Goal: Navigation & Orientation: Find specific page/section

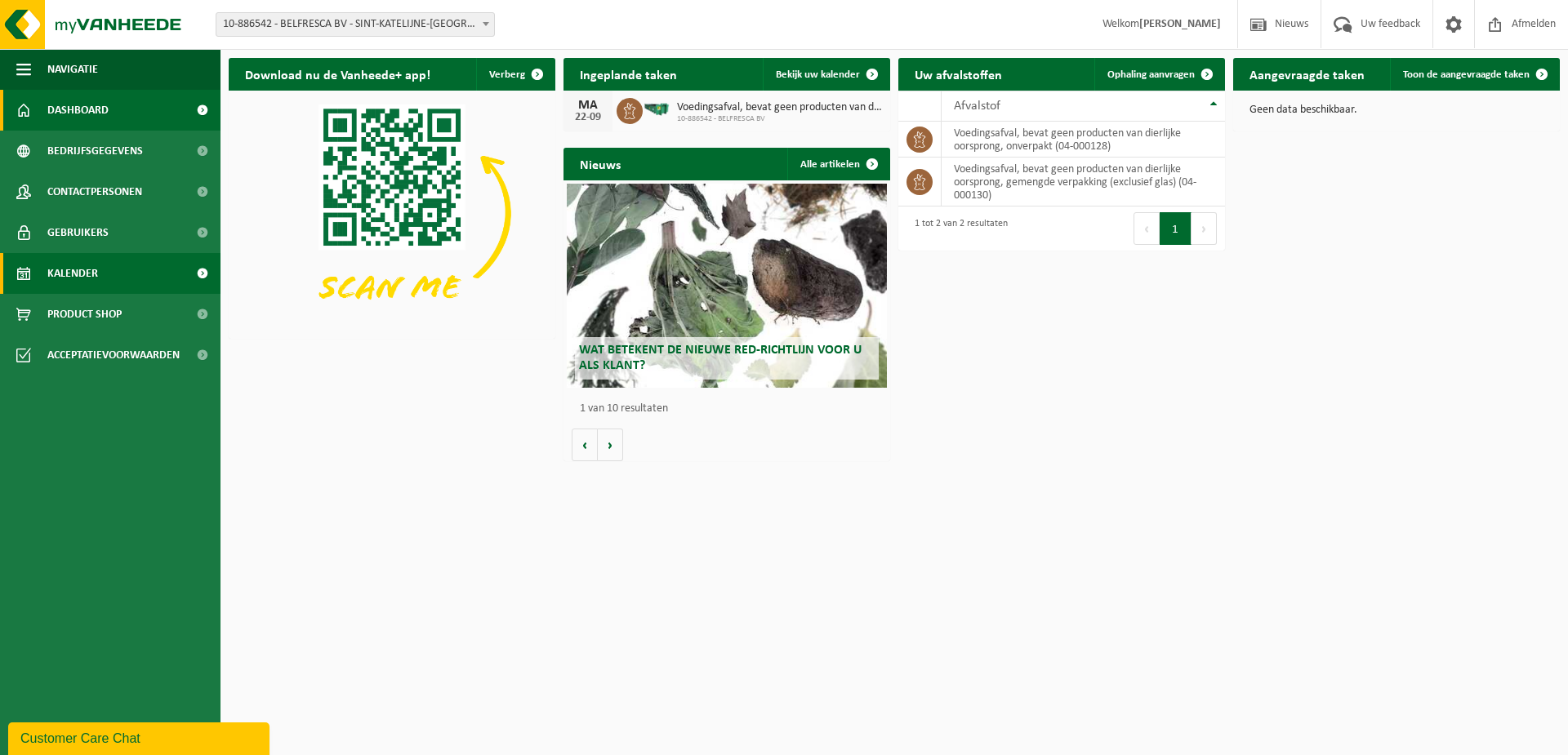
click at [86, 281] on span "Kalender" at bounding box center [73, 274] width 51 height 41
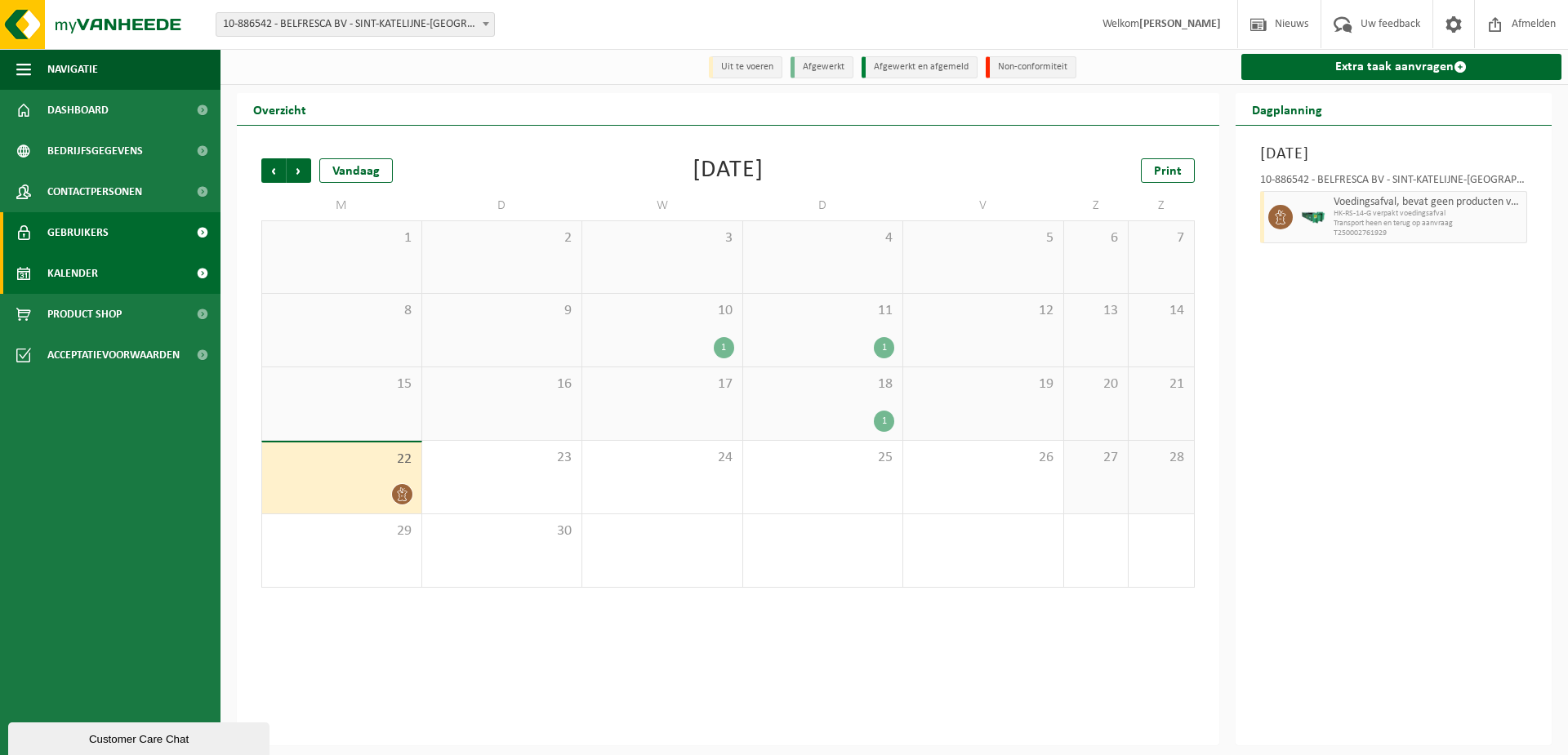
click at [109, 225] on link "Gebruikers" at bounding box center [110, 233] width 220 height 41
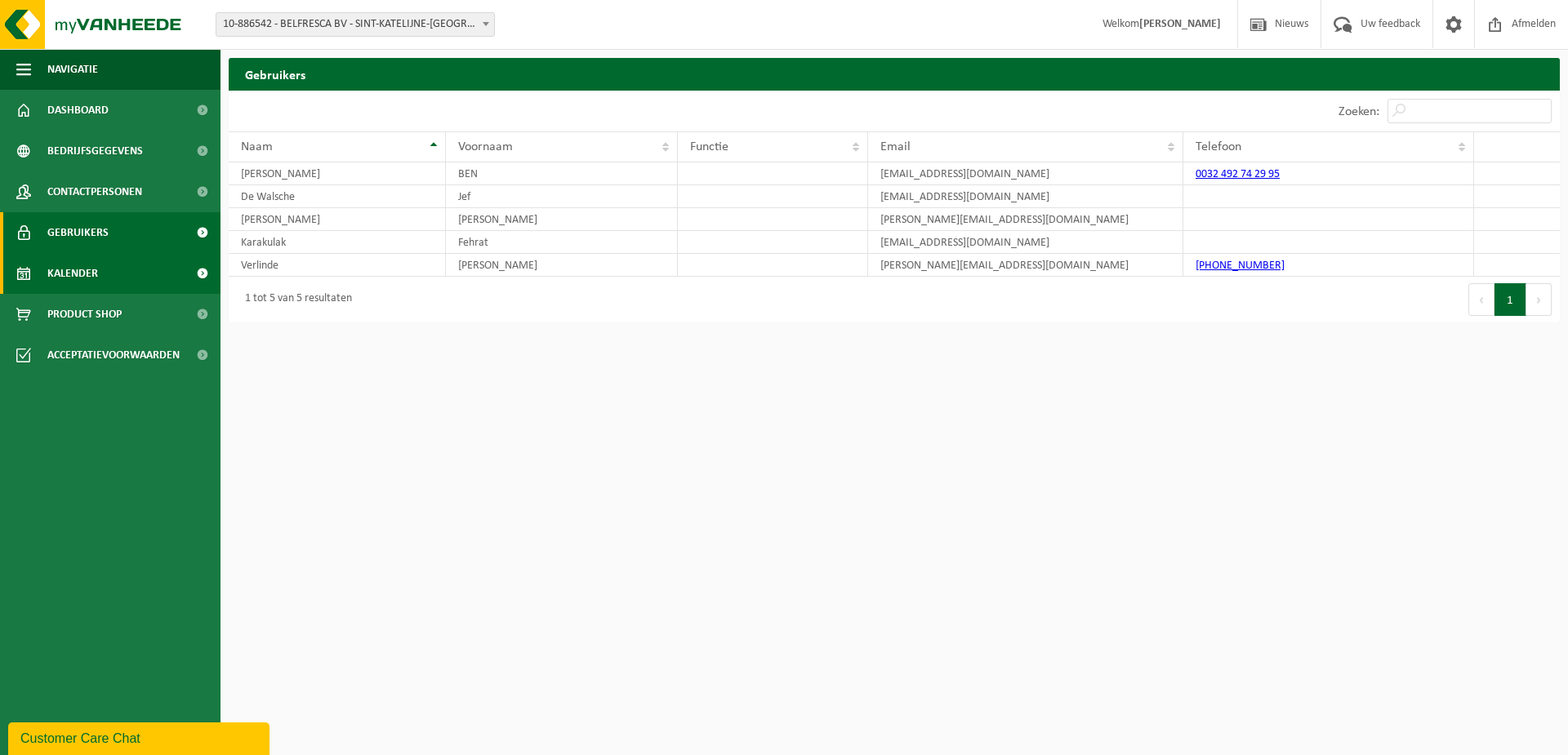
click at [102, 270] on link "Kalender" at bounding box center [110, 274] width 220 height 41
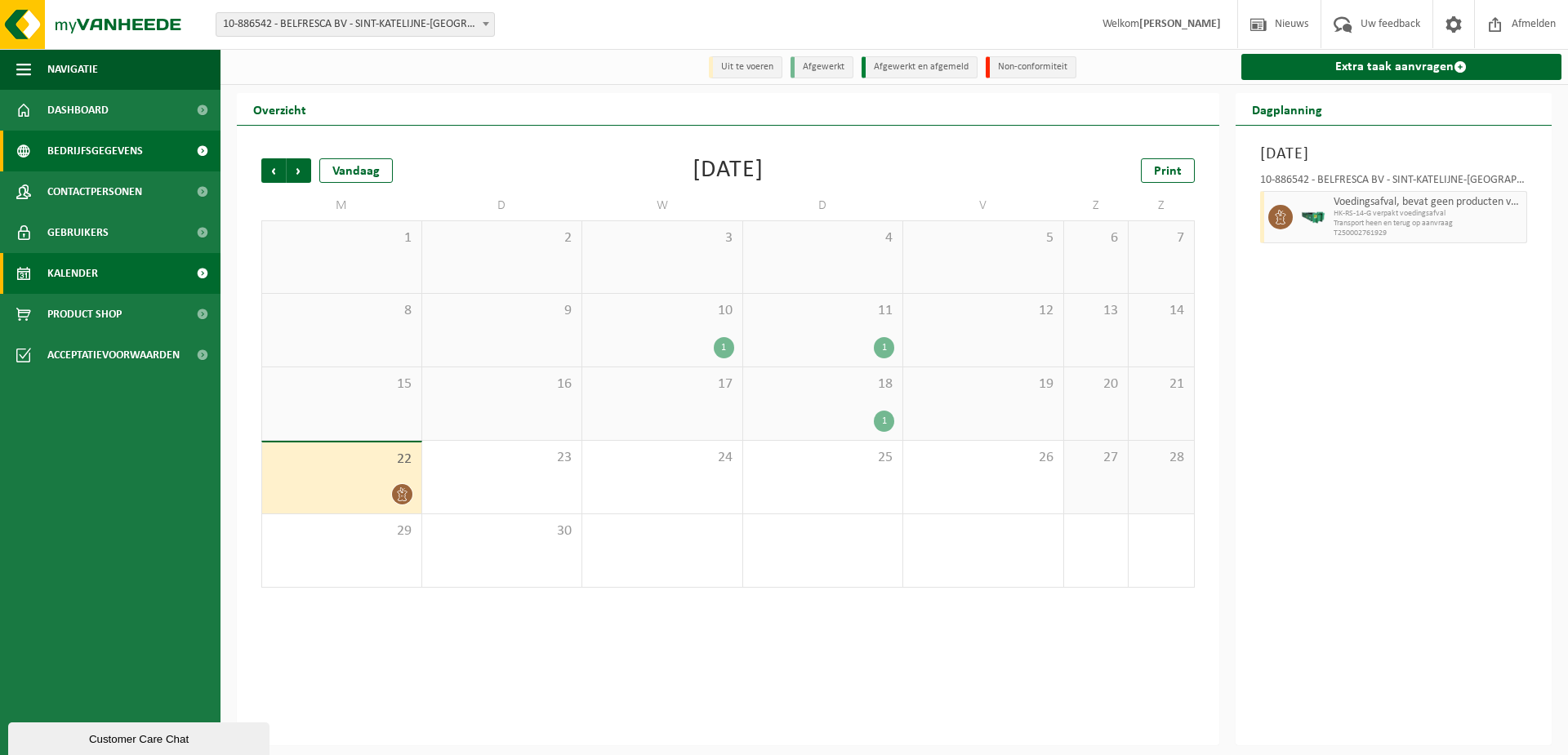
click at [128, 160] on span "Bedrijfsgegevens" at bounding box center [95, 151] width 95 height 41
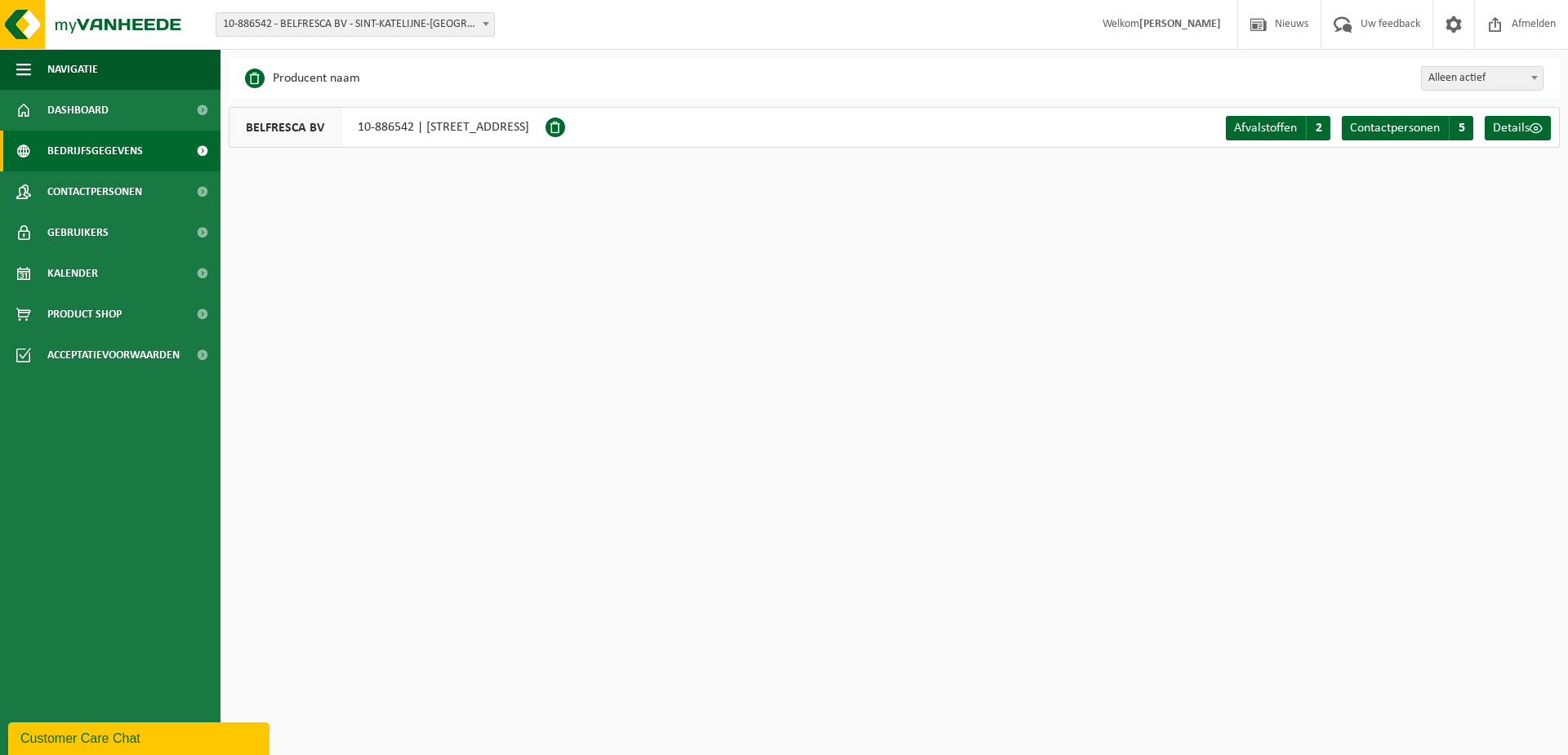
click at [500, 118] on div "BELFRESCA BV 10-886542 | HOVENIERSSTRAAT 47, 2860 SINT-KATELIJNE-WAVER" at bounding box center [387, 127] width 317 height 41
click at [118, 144] on span "Bedrijfsgegevens" at bounding box center [95, 151] width 95 height 41
click at [109, 262] on link "Kalender" at bounding box center [110, 274] width 220 height 41
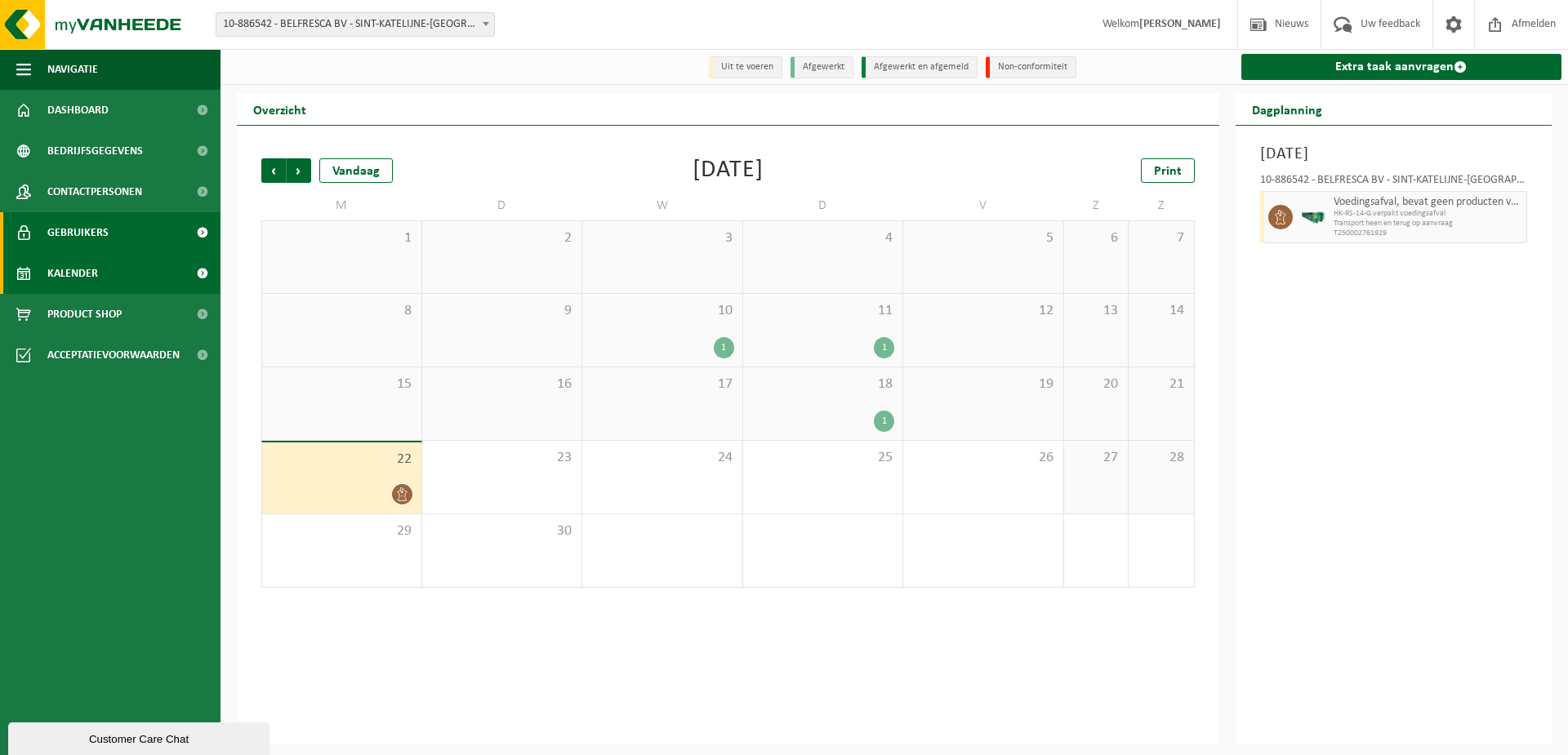
click at [115, 230] on link "Gebruikers" at bounding box center [110, 233] width 220 height 41
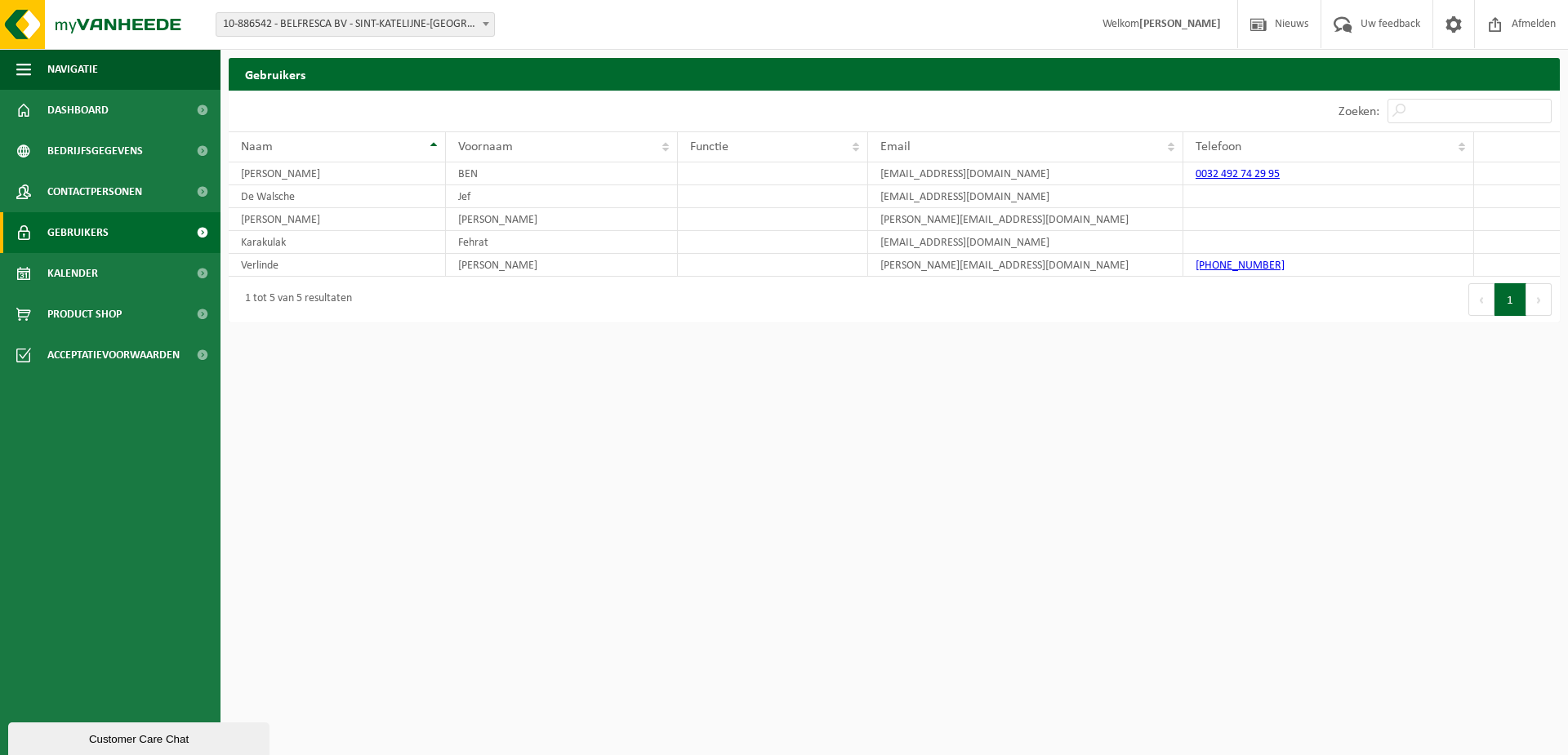
click at [133, 190] on span "Contactpersonen" at bounding box center [95, 192] width 95 height 41
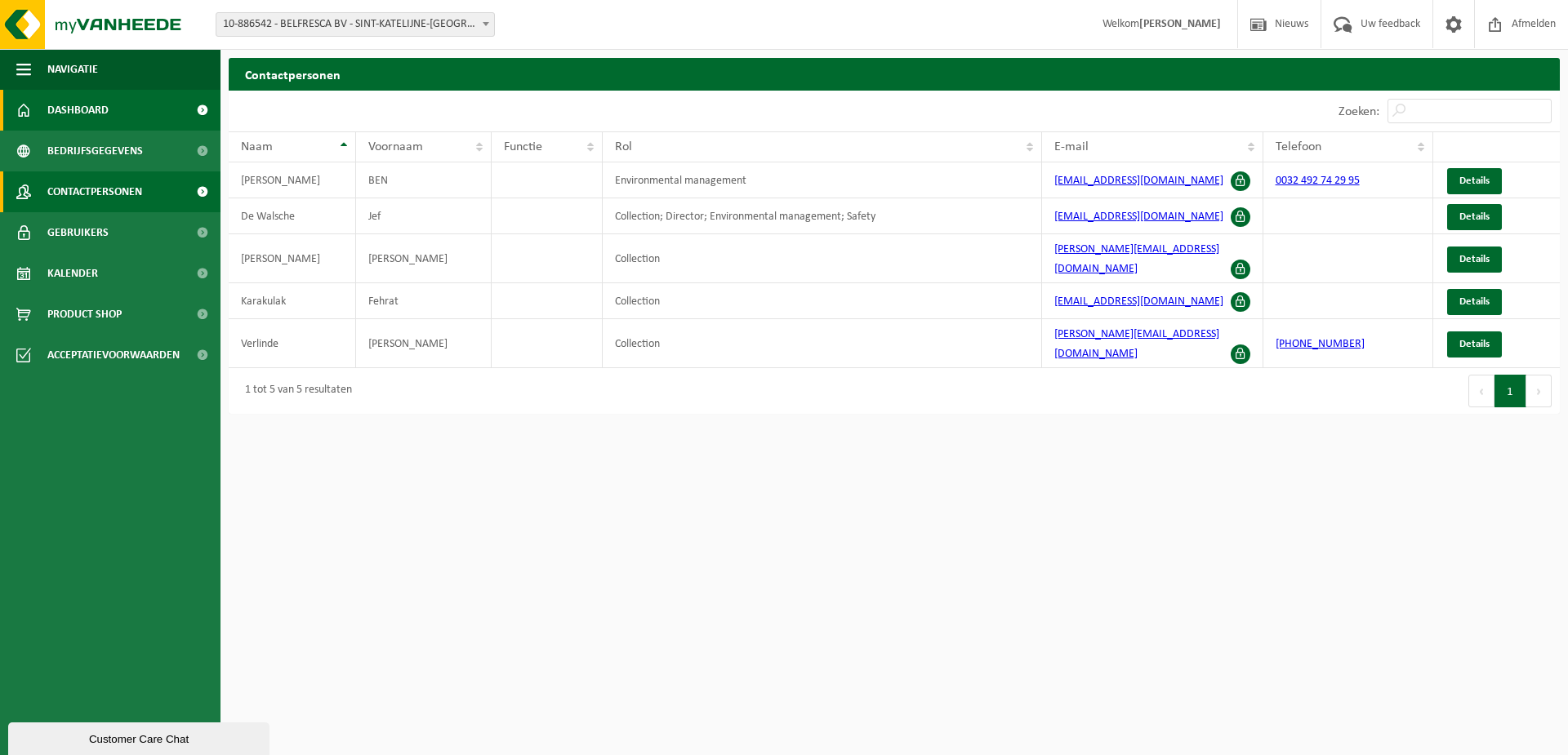
click at [106, 116] on span "Dashboard" at bounding box center [78, 110] width 61 height 41
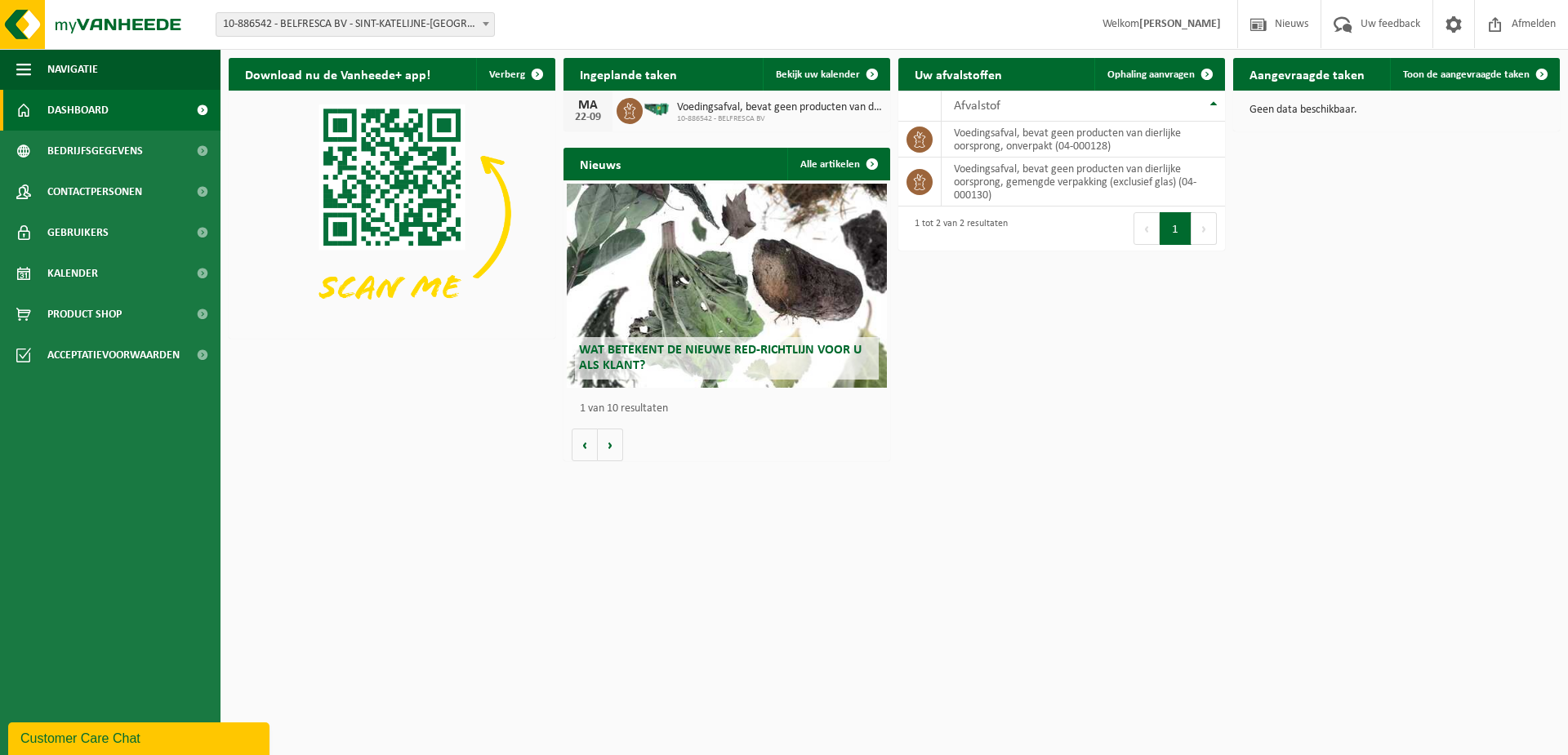
click at [763, 351] on span "Wat betekent de nieuwe RED-richtlijn voor u als klant?" at bounding box center [720, 358] width 282 height 29
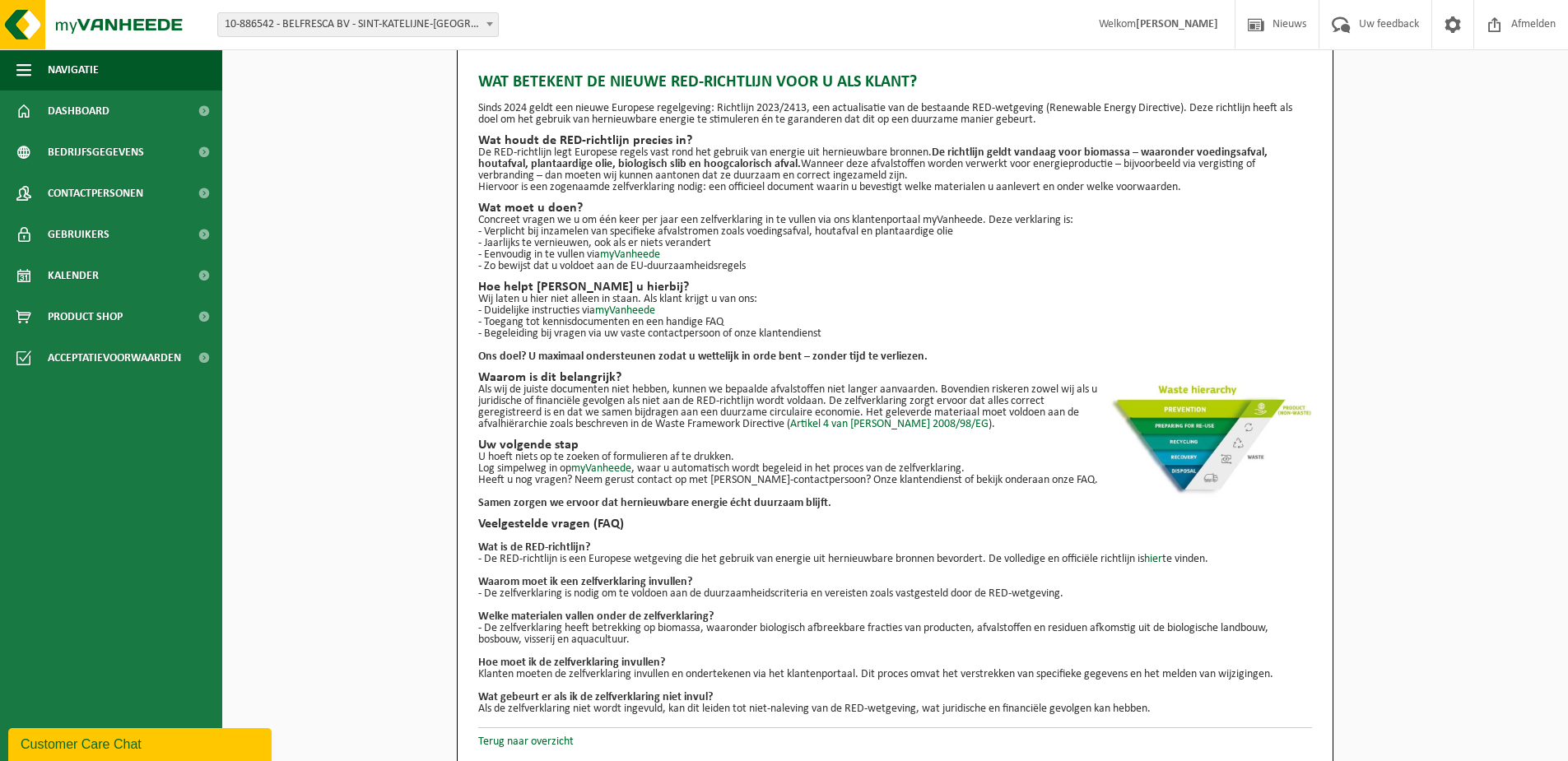
scroll to position [18, 0]
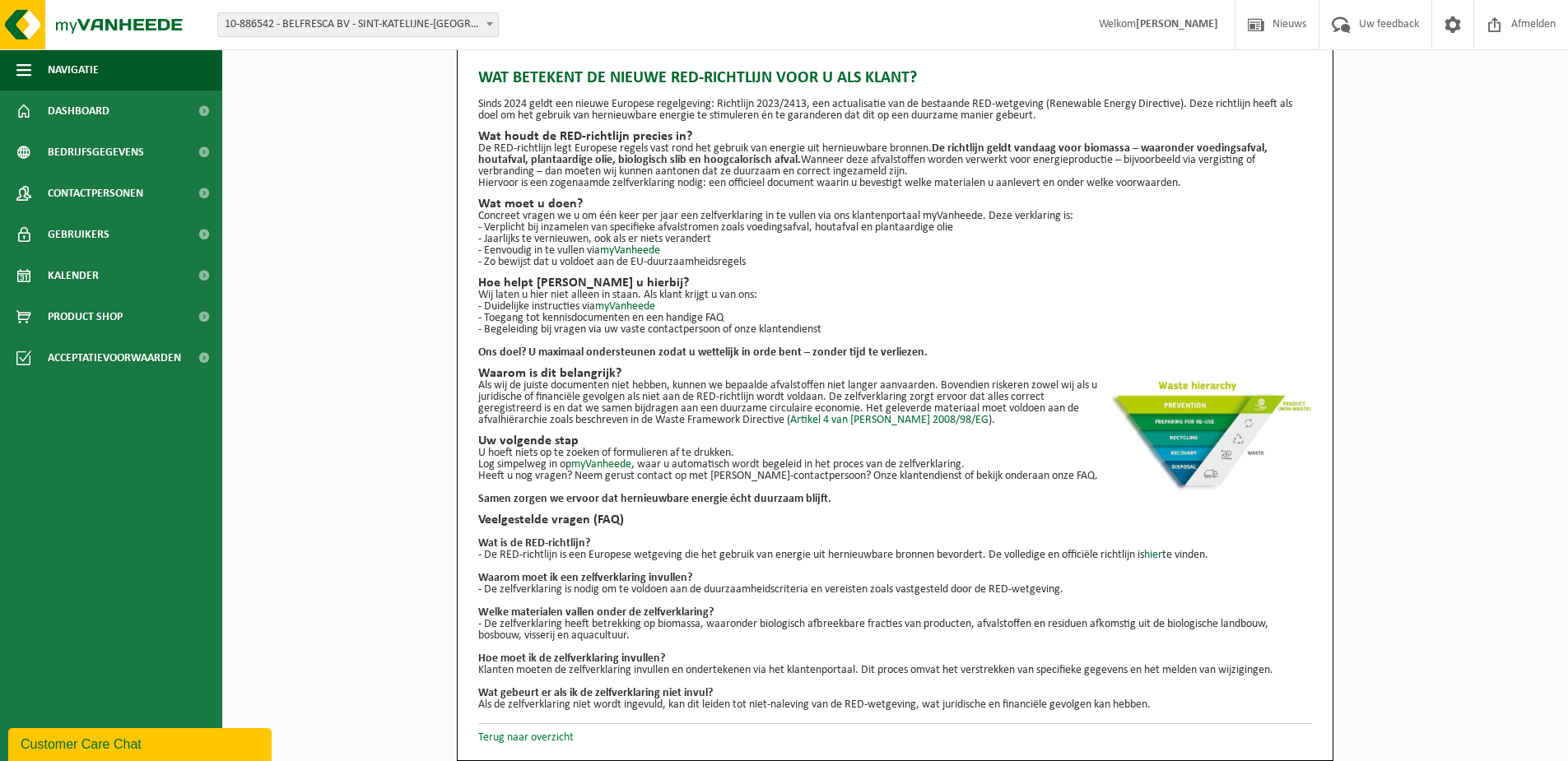
click at [518, 732] on link "Terug naar overzicht" at bounding box center [526, 737] width 95 height 12
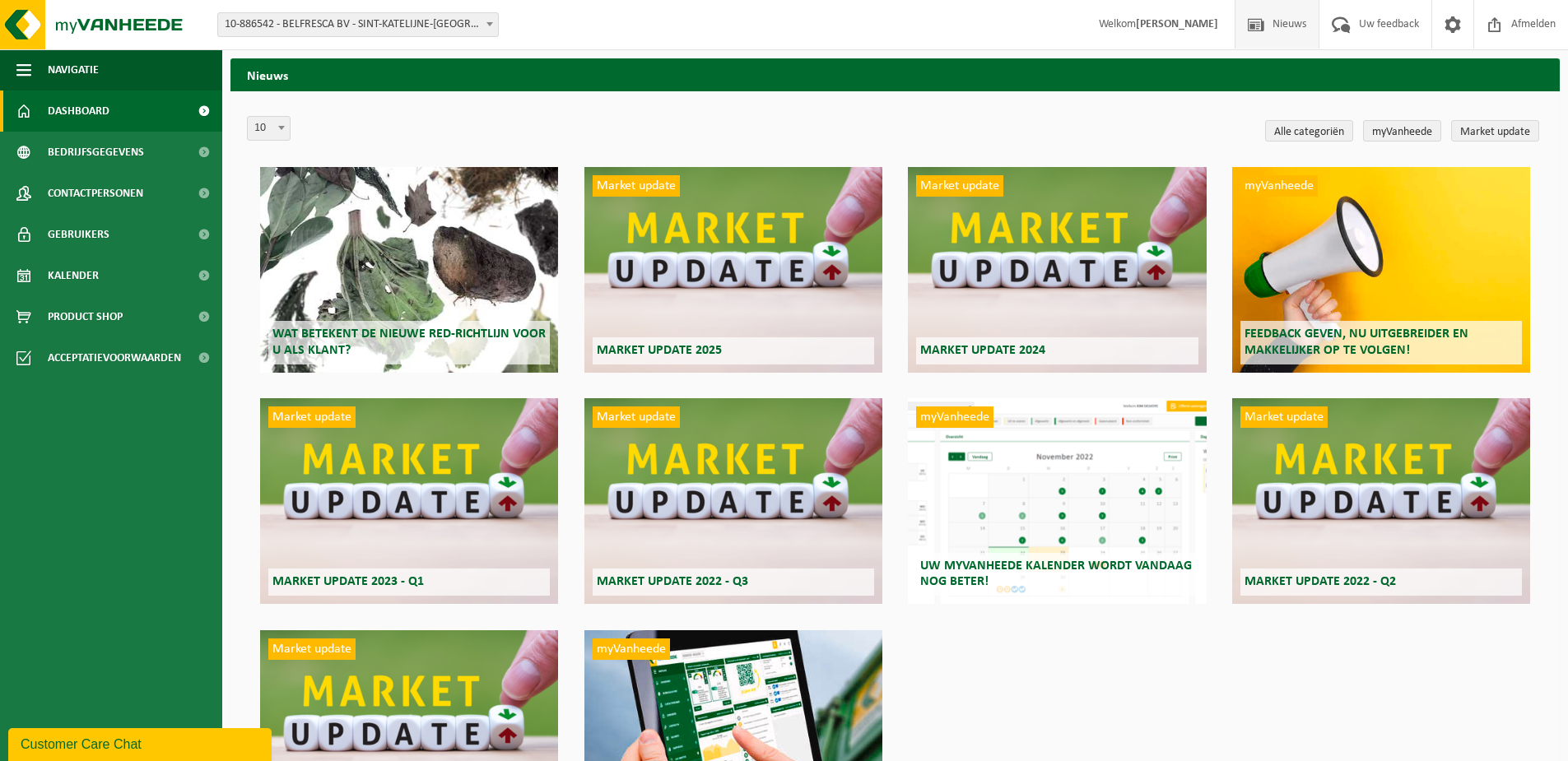
click at [63, 103] on span "Dashboard" at bounding box center [79, 111] width 61 height 41
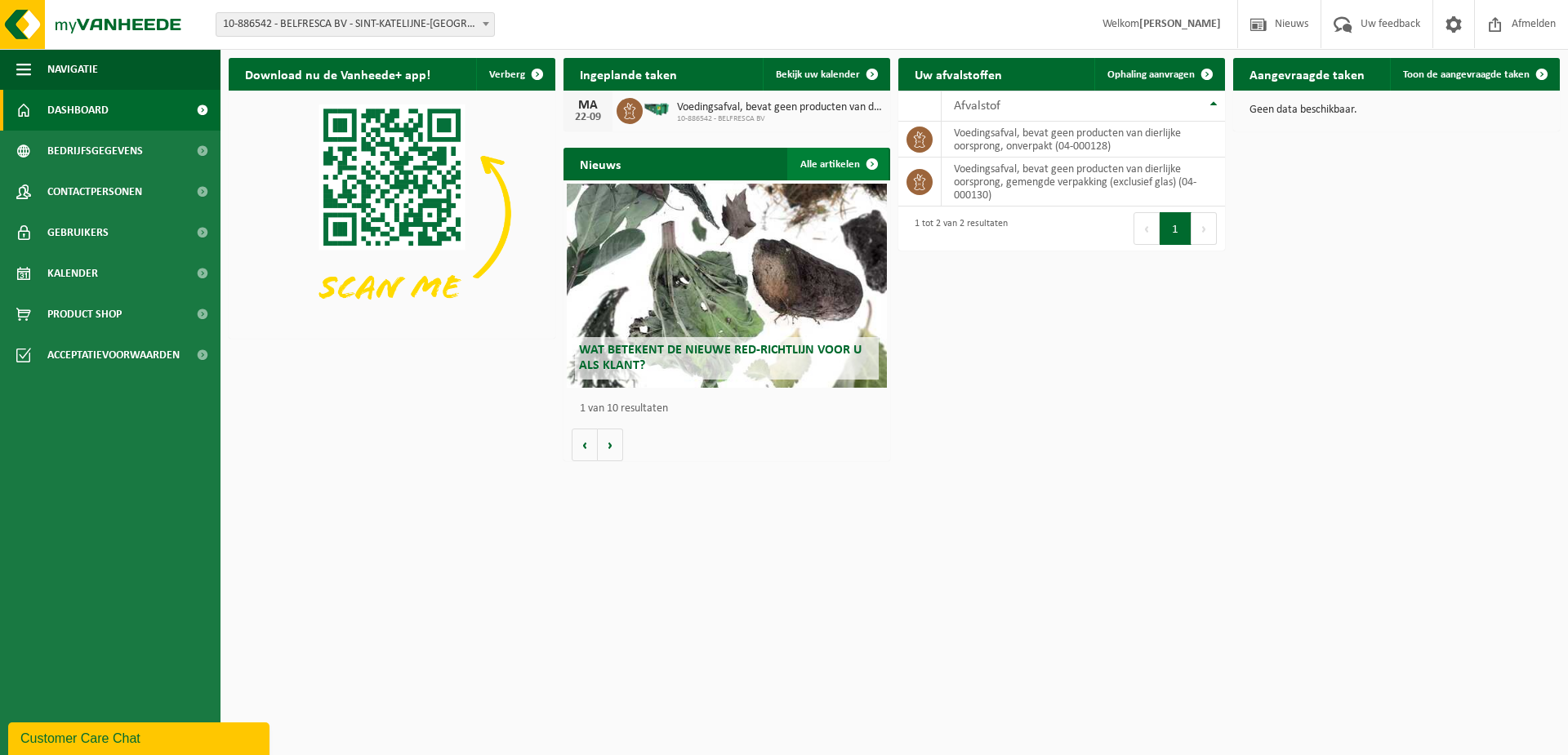
click at [829, 165] on link "Alle artikelen" at bounding box center [837, 164] width 101 height 33
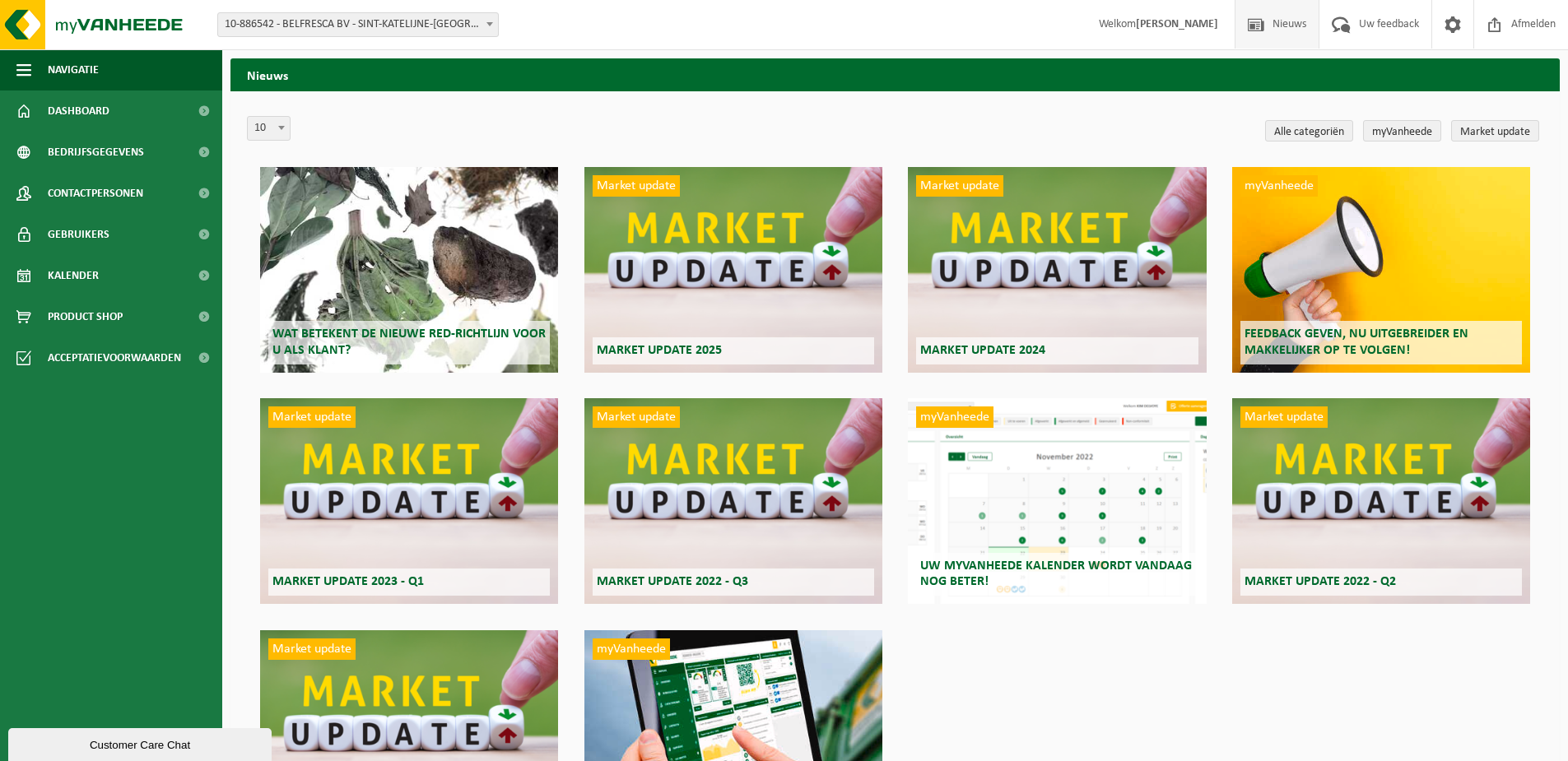
click at [390, 311] on div "Wat betekent de nieuwe RED-richtlijn voor u als klant?" at bounding box center [409, 269] width 298 height 206
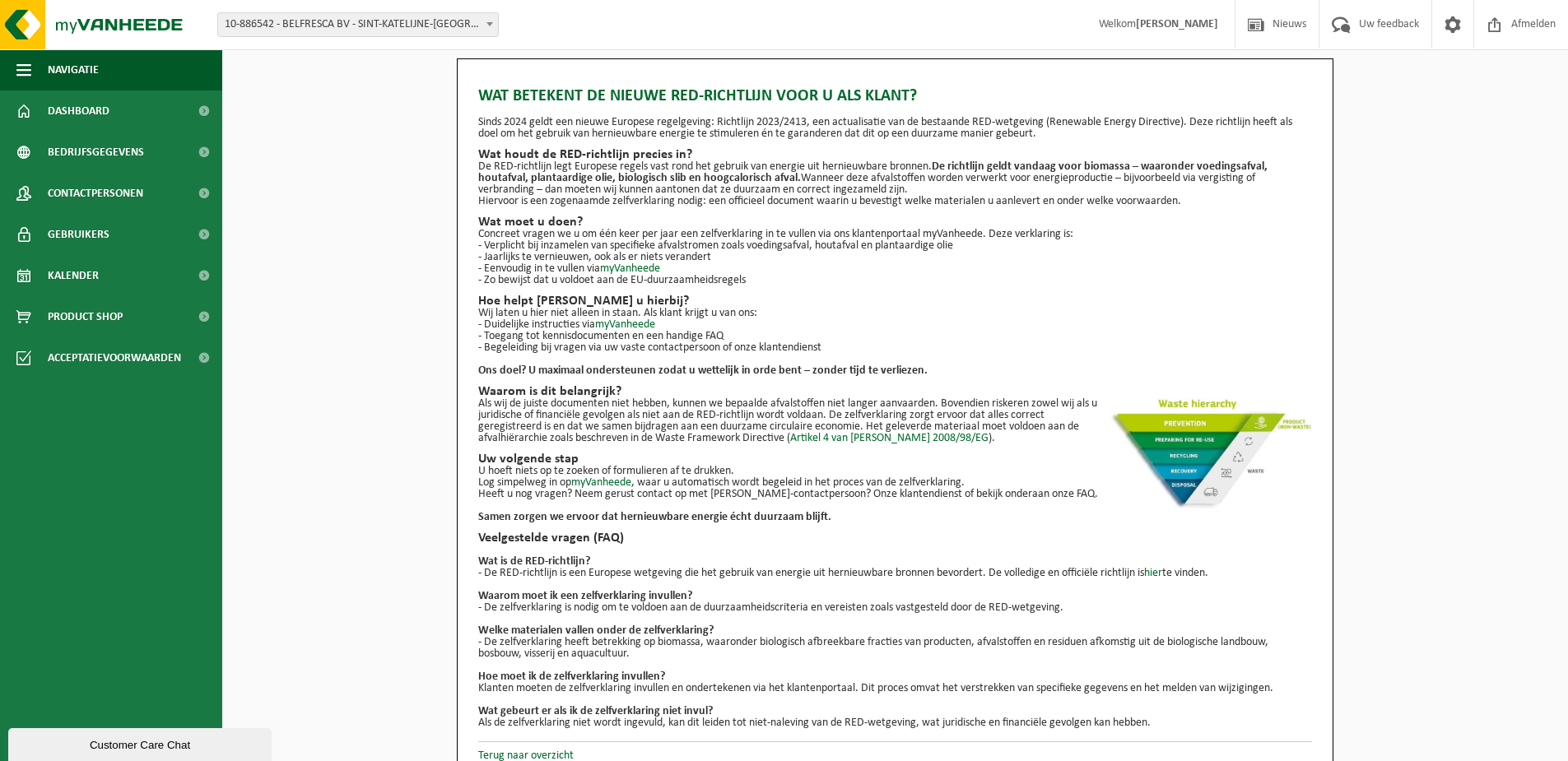
scroll to position [18, 0]
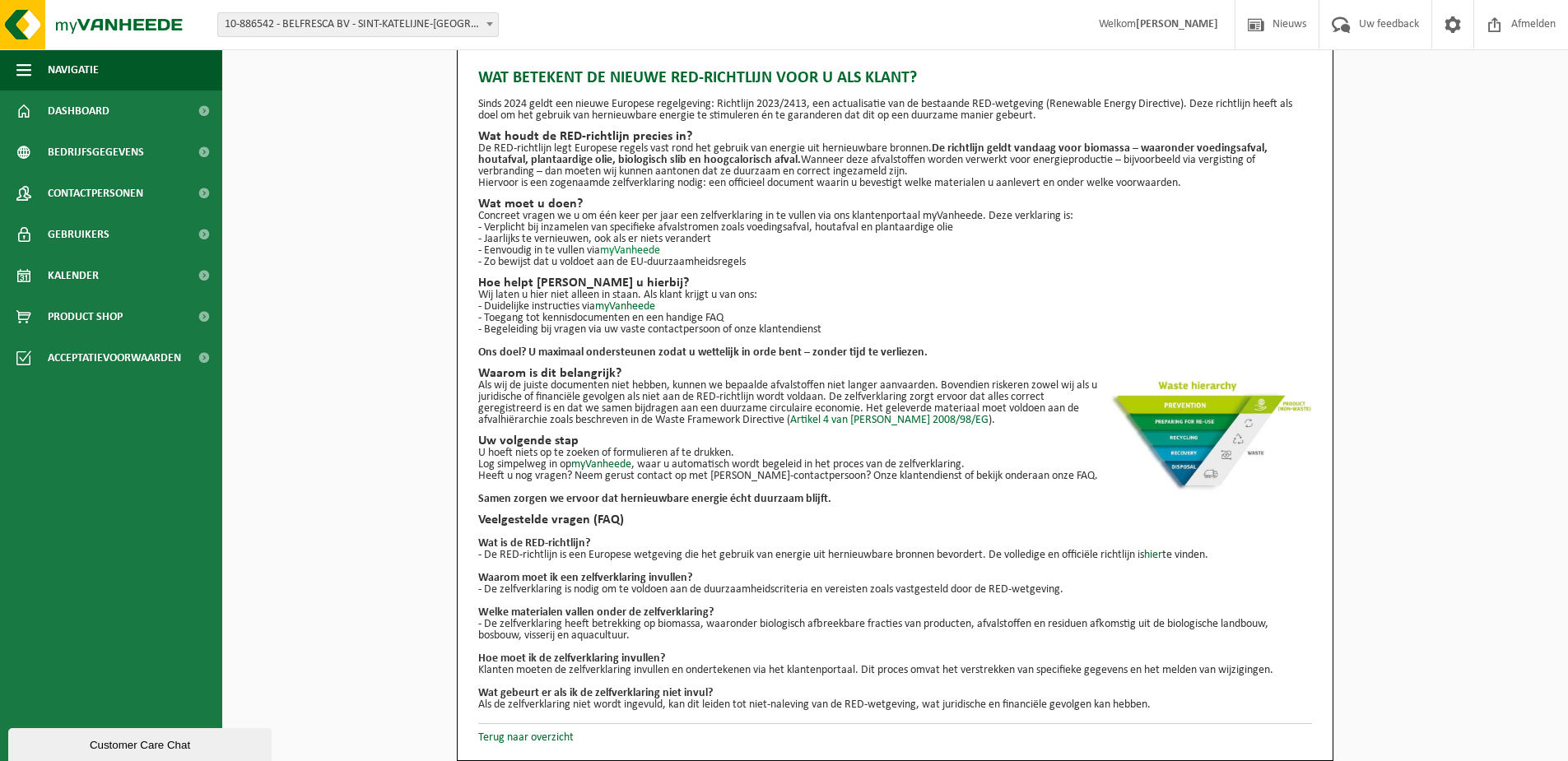
click at [645, 250] on link "myVanheede" at bounding box center [630, 250] width 60 height 12
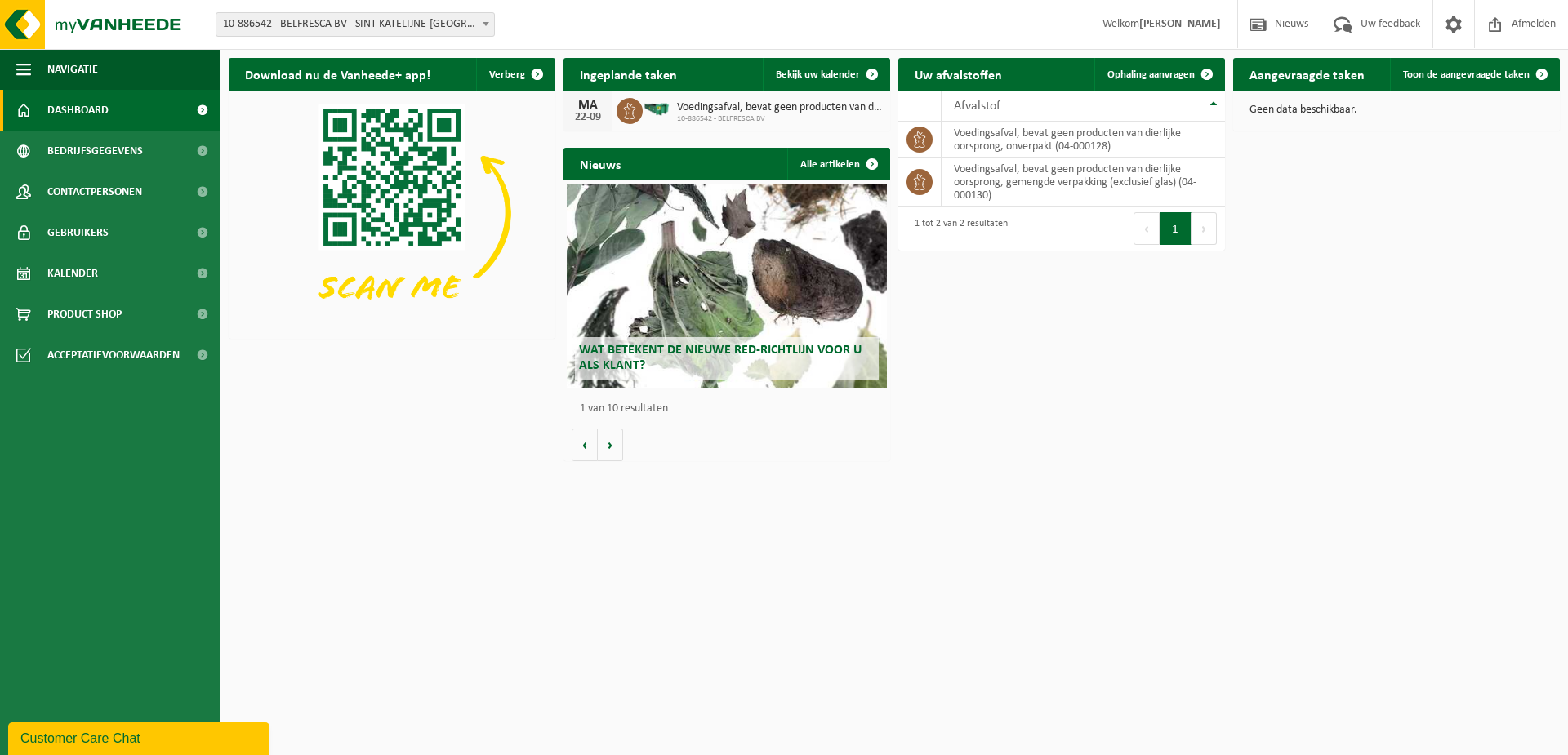
click at [690, 352] on span "Wat betekent de nieuwe RED-richtlijn voor u als klant?" at bounding box center [720, 358] width 282 height 29
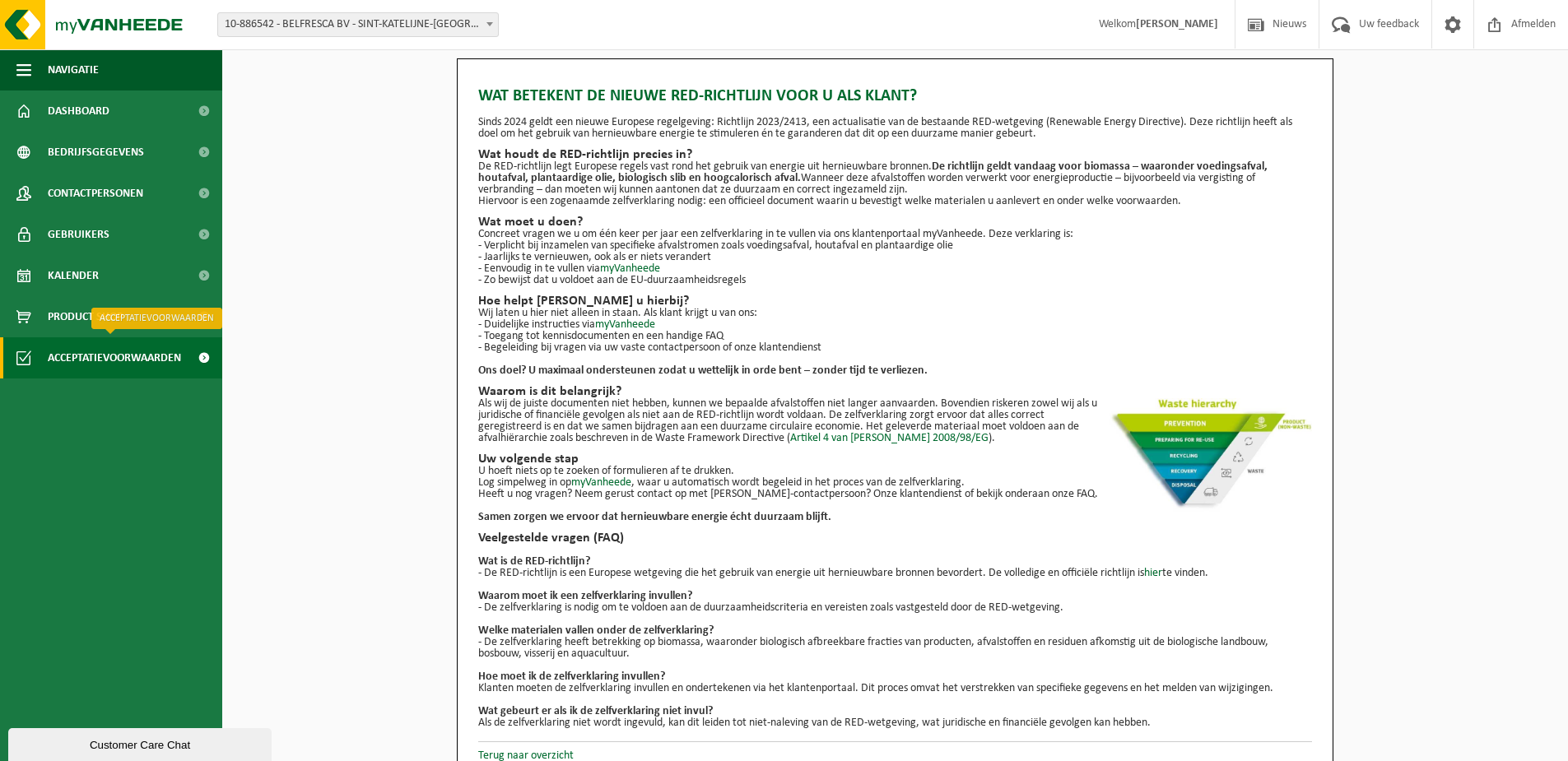
click at [116, 351] on span "Acceptatievoorwaarden" at bounding box center [114, 358] width 133 height 41
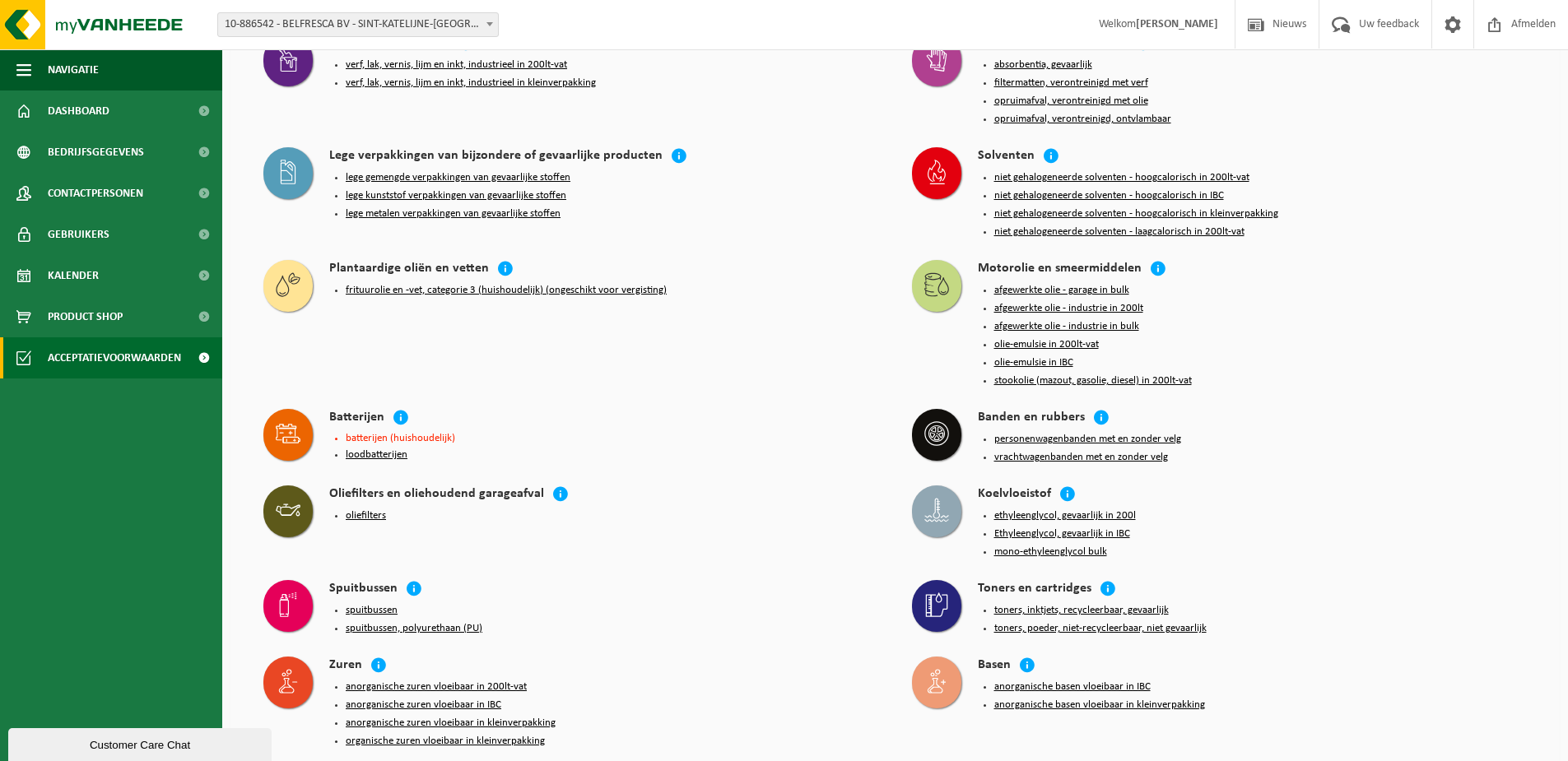
scroll to position [1391, 0]
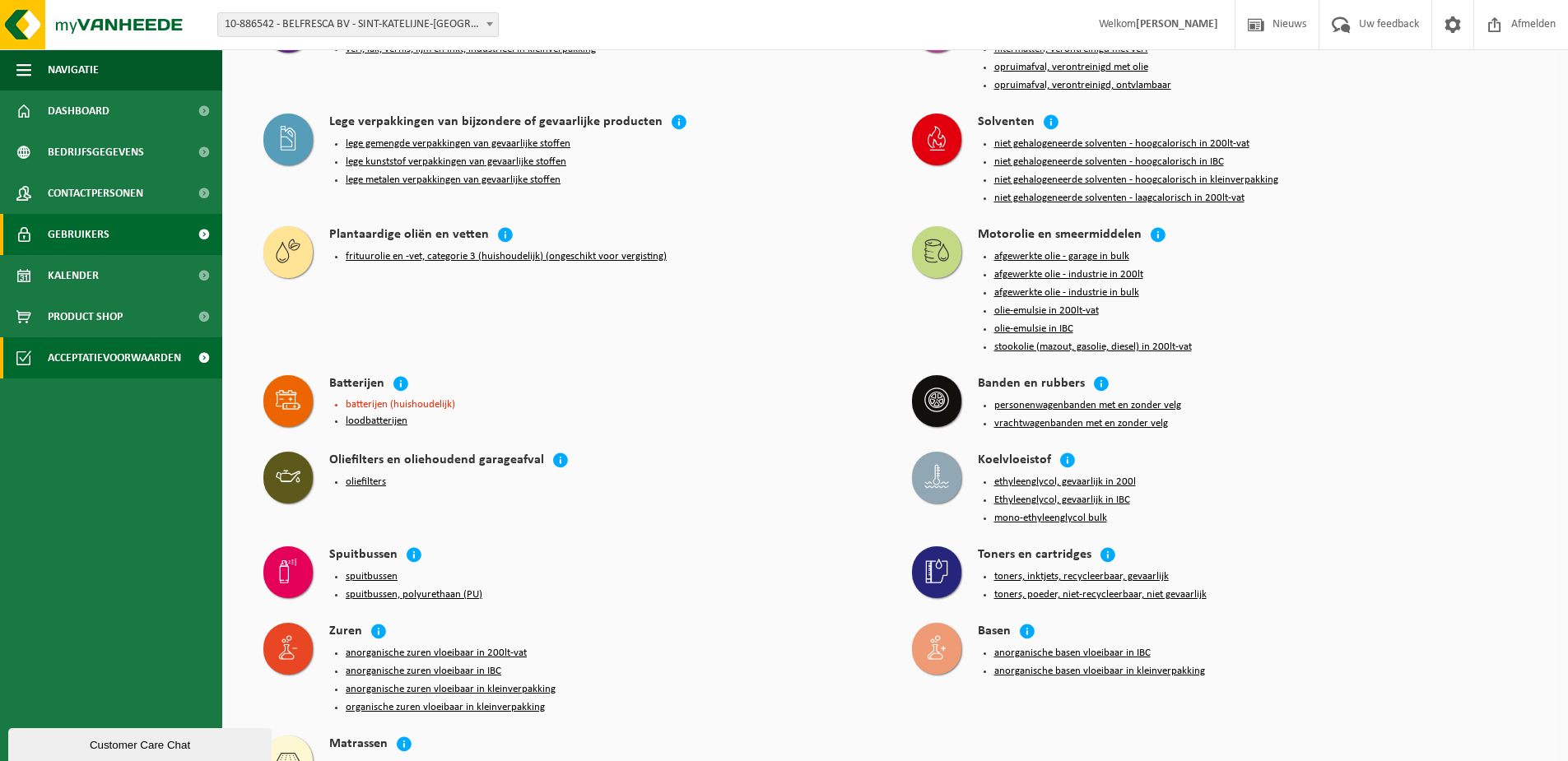
click at [136, 243] on link "Gebruikers" at bounding box center [111, 235] width 222 height 41
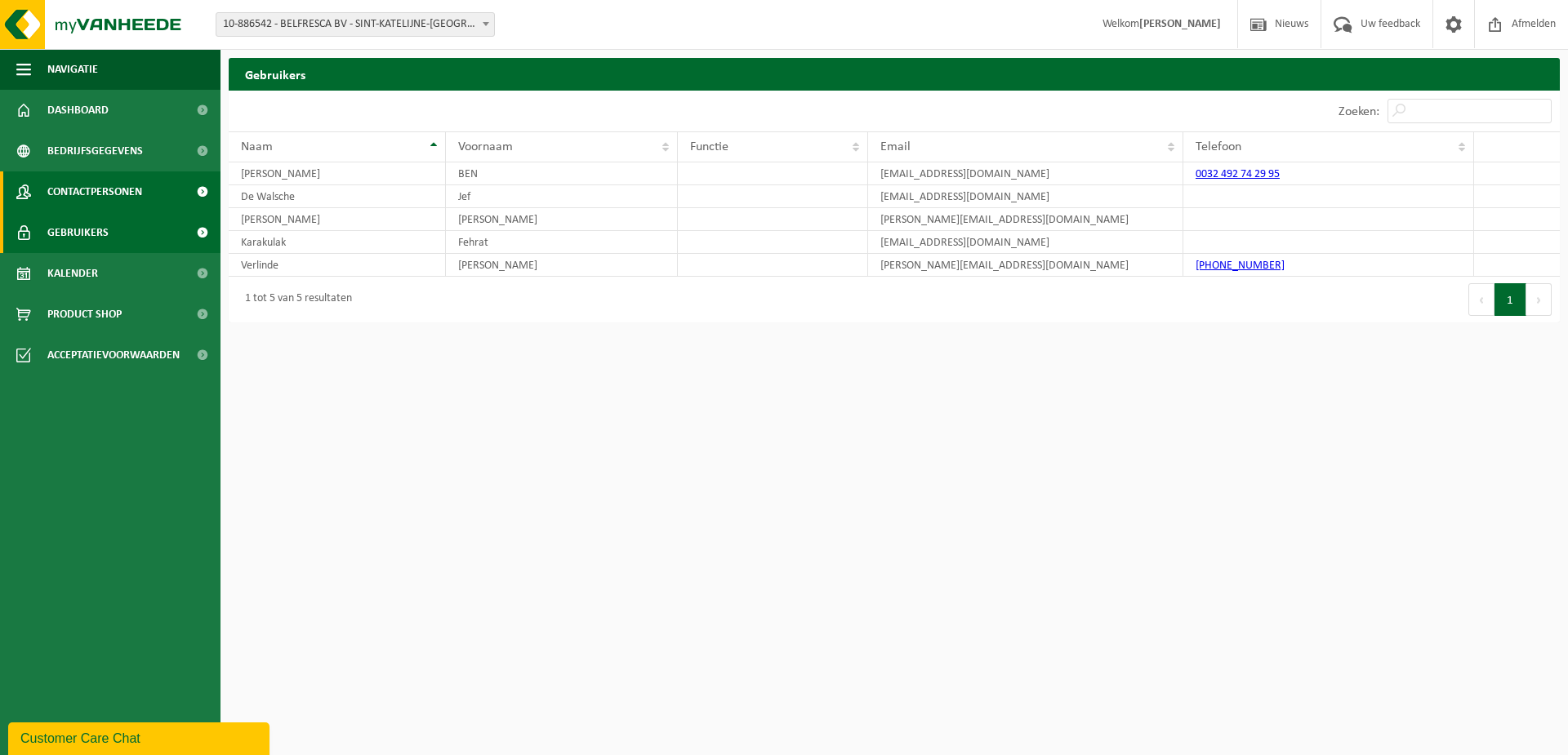
click at [123, 185] on span "Contactpersonen" at bounding box center [95, 192] width 95 height 41
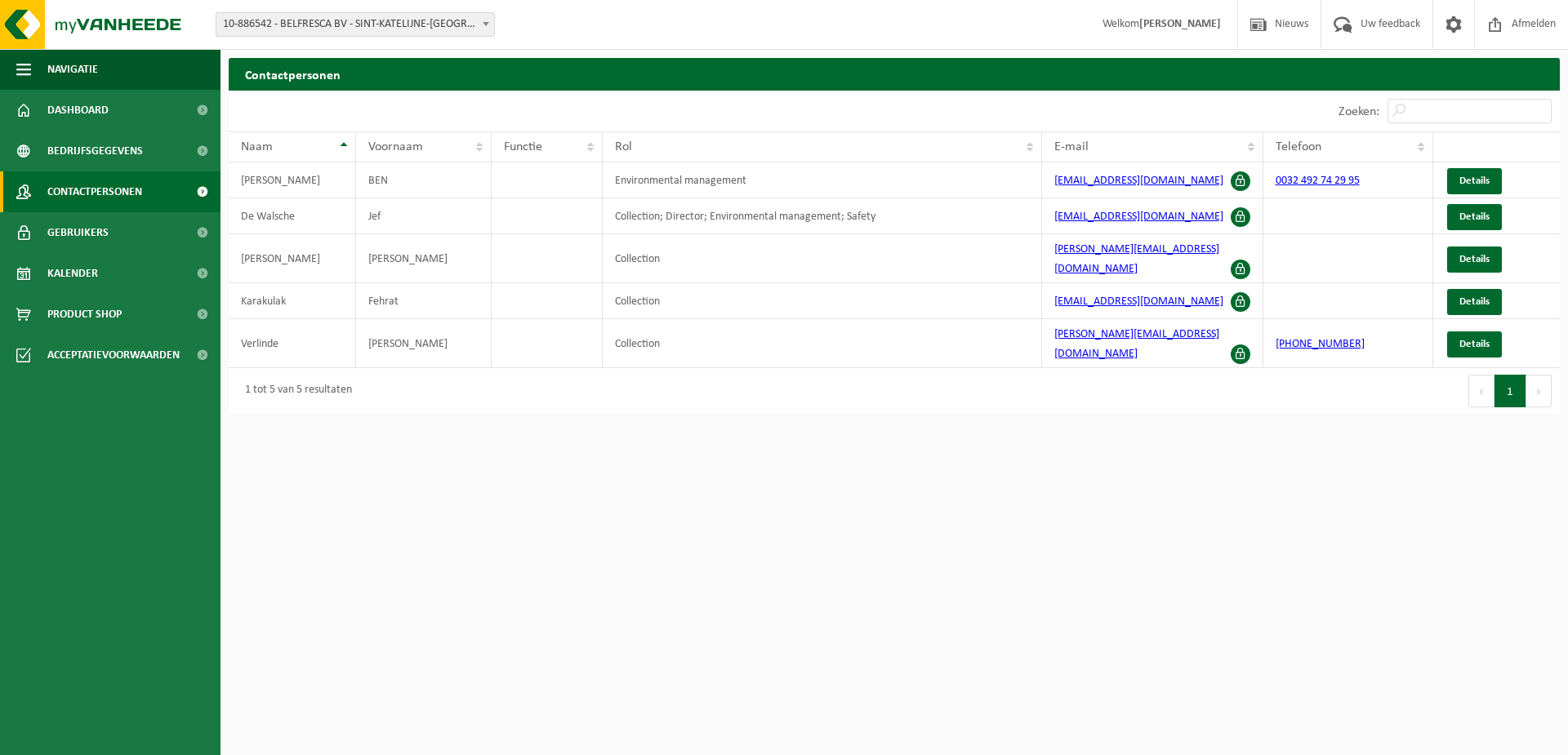
click at [123, 155] on span "Bedrijfsgegevens" at bounding box center [95, 151] width 95 height 41
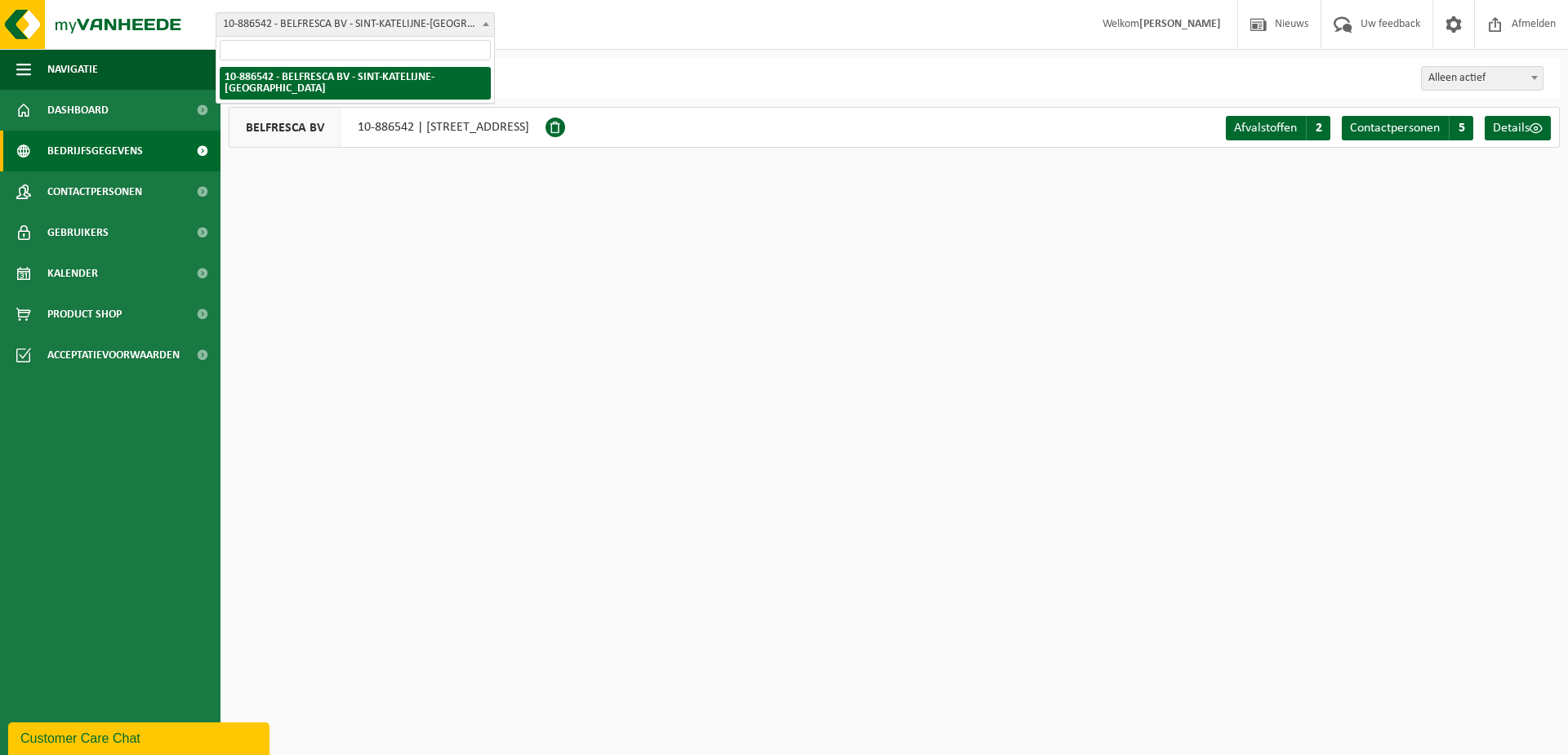
click at [425, 27] on span "10-886542 - BELFRESCA BV - SINT-KATELIJNE-[GEOGRAPHIC_DATA]" at bounding box center [355, 25] width 277 height 23
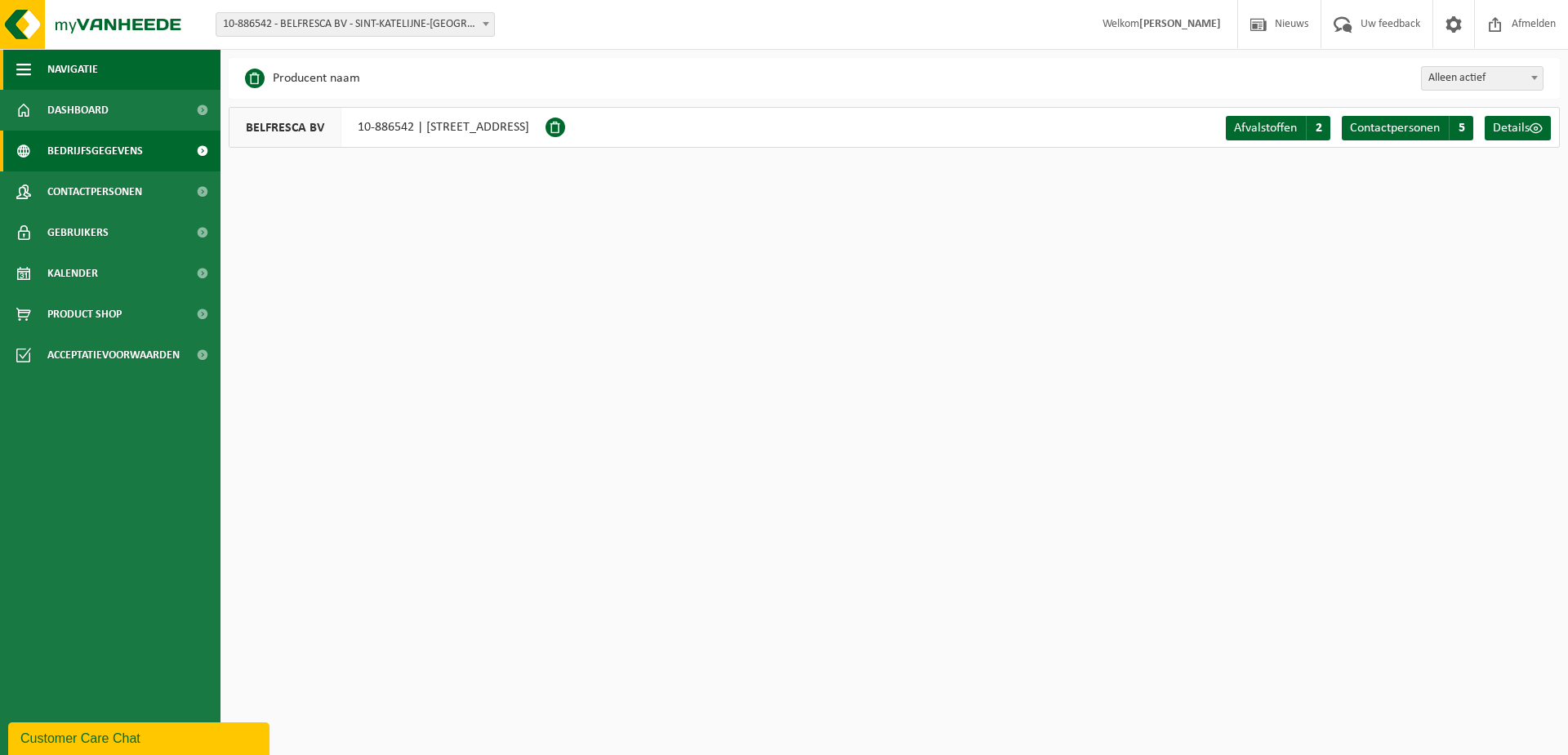
click at [71, 76] on span "Navigatie" at bounding box center [73, 70] width 51 height 41
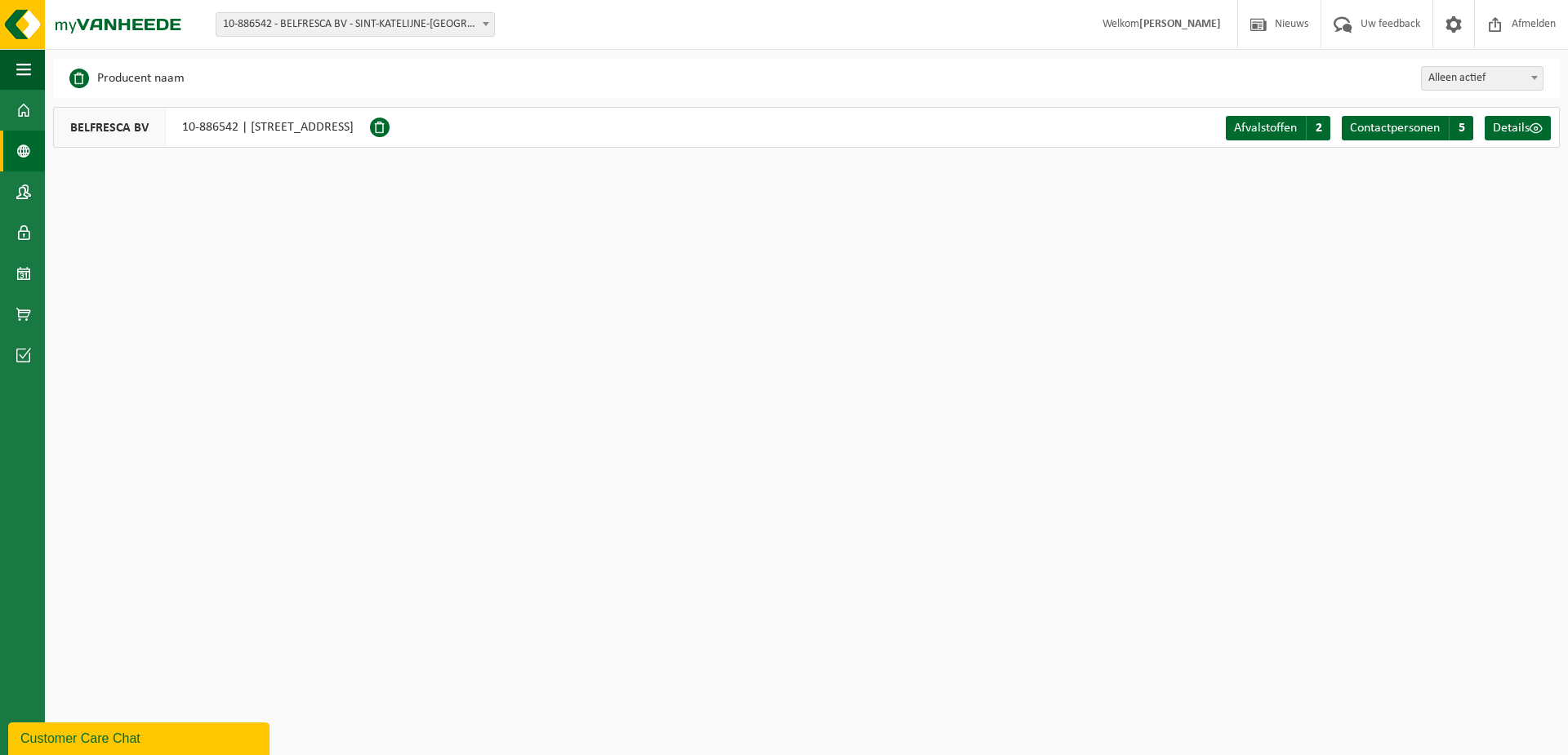
click at [1519, 141] on div "Afvalstoffen A 2 Contactpersonen C 5 Details" at bounding box center [1390, 127] width 337 height 39
click at [1519, 136] on link "Details" at bounding box center [1518, 128] width 66 height 25
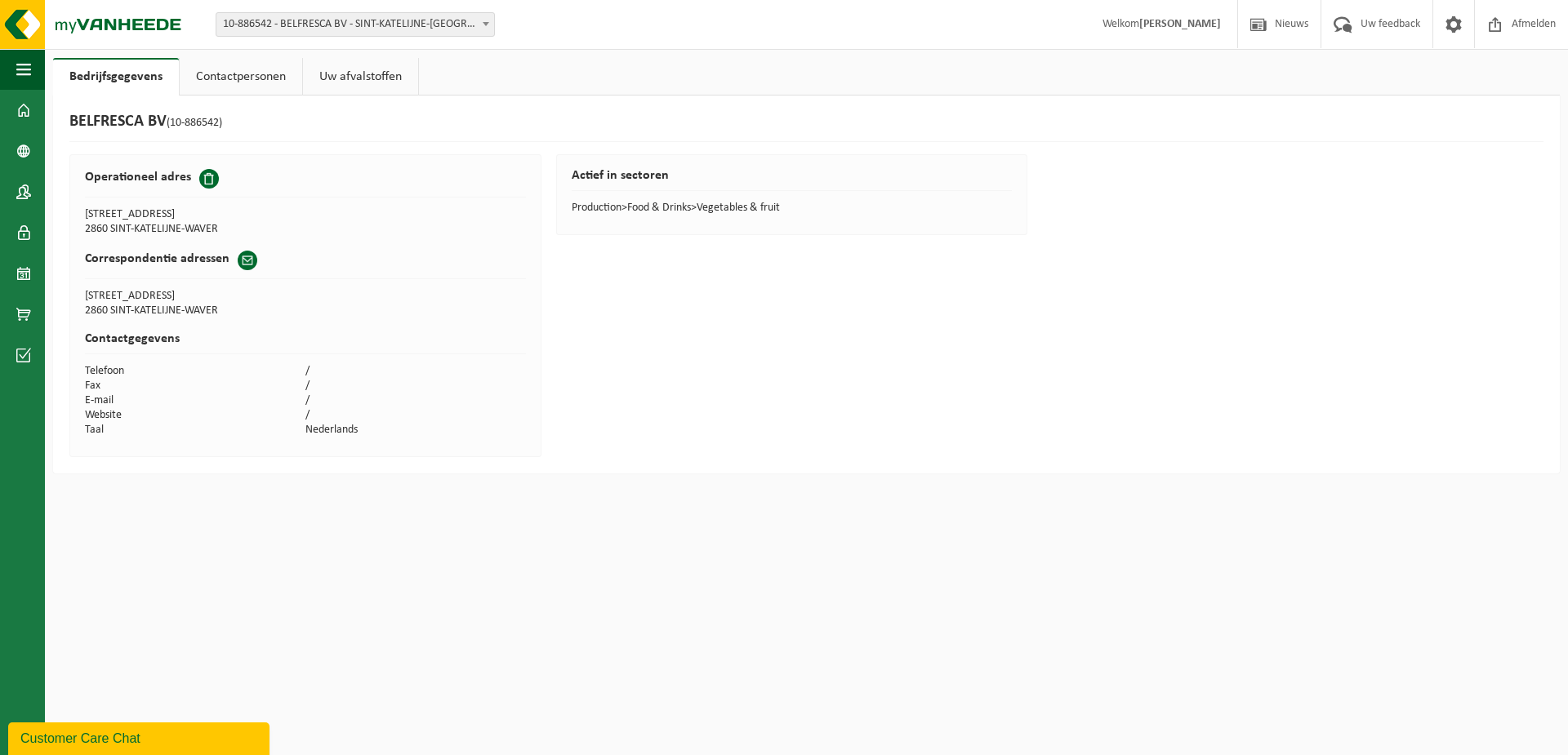
click at [253, 91] on link "Contactpersonen" at bounding box center [240, 76] width 123 height 38
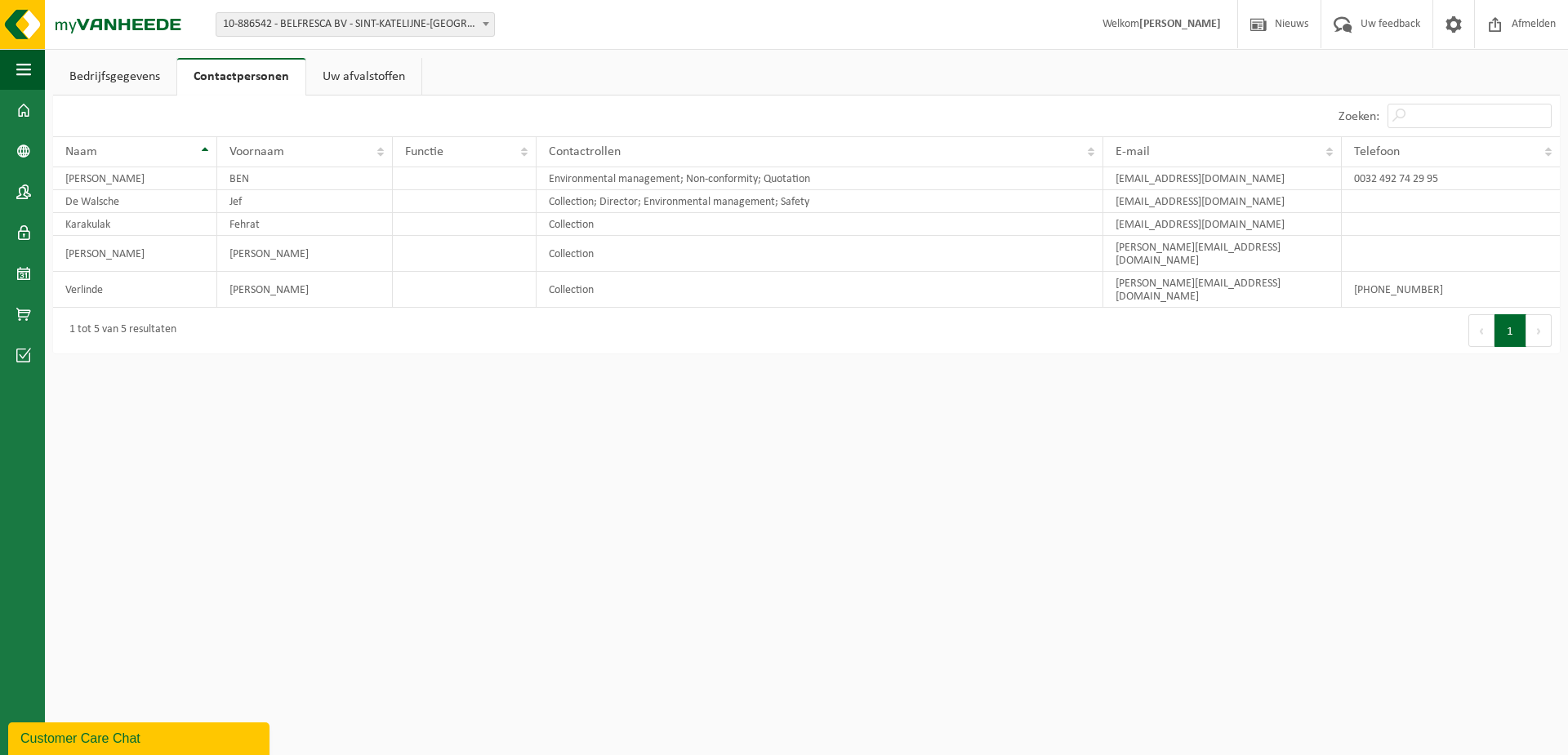
click at [337, 76] on link "Uw afvalstoffen" at bounding box center [364, 76] width 115 height 38
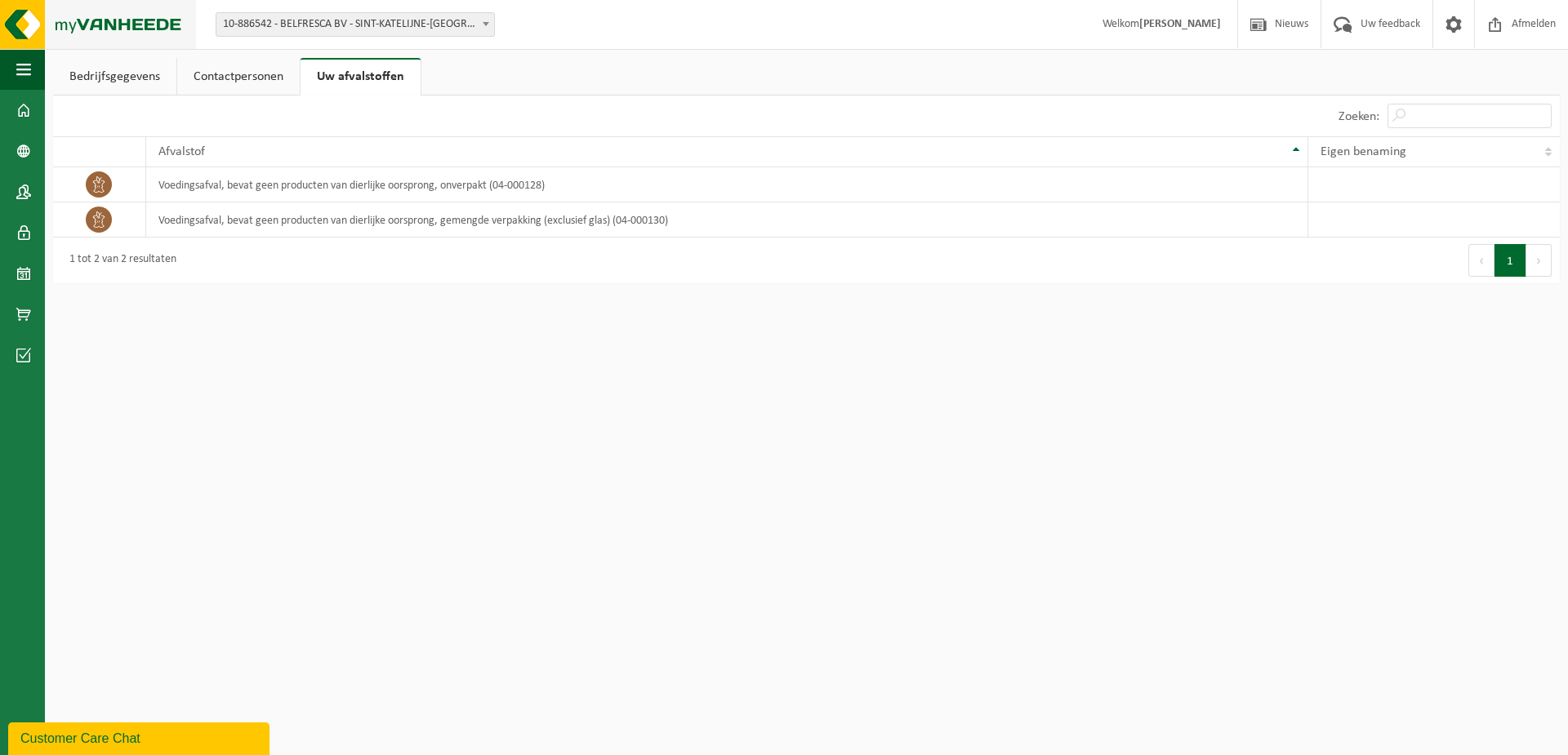
click at [27, 26] on img at bounding box center [98, 25] width 196 height 49
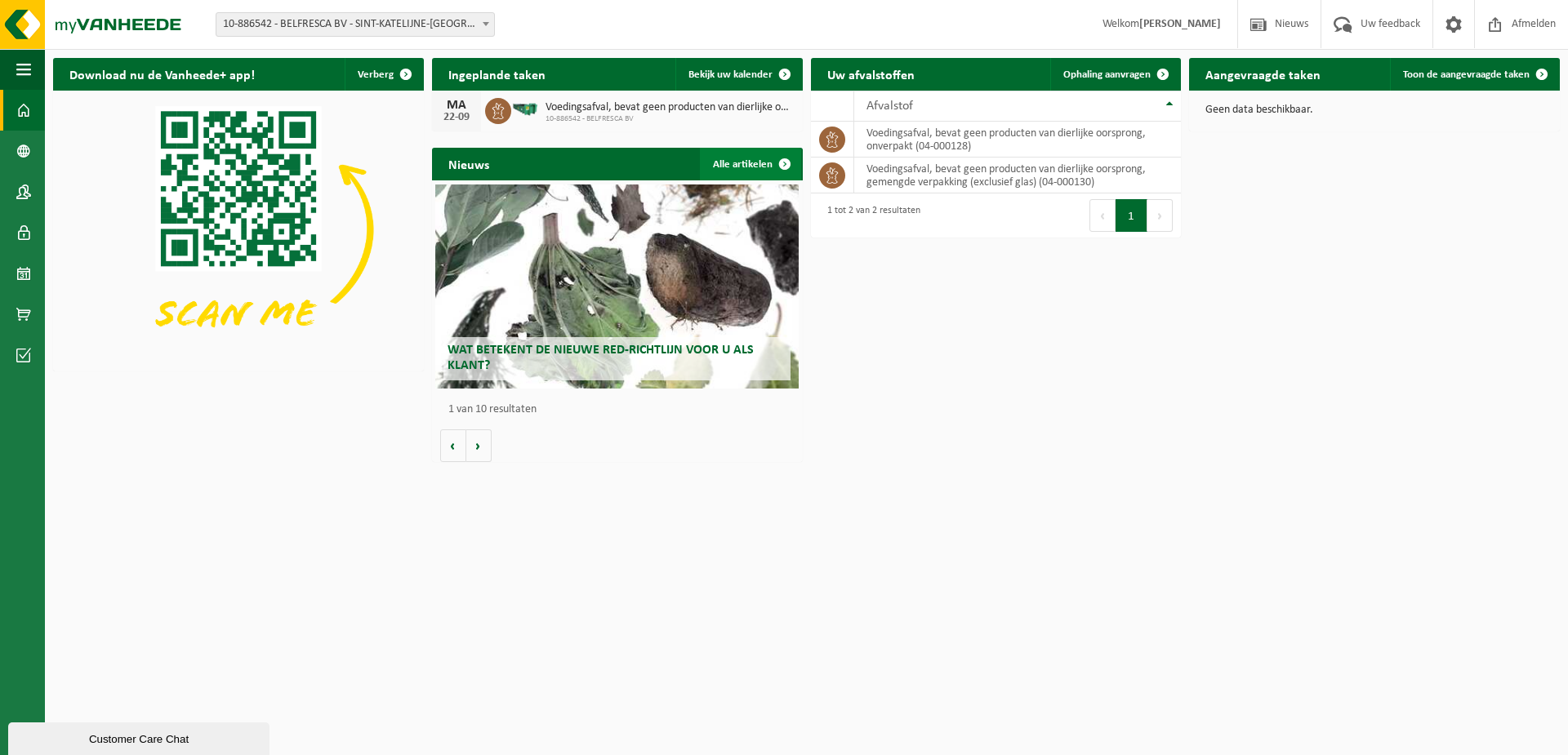
click at [754, 162] on link "Alle artikelen" at bounding box center [750, 164] width 101 height 33
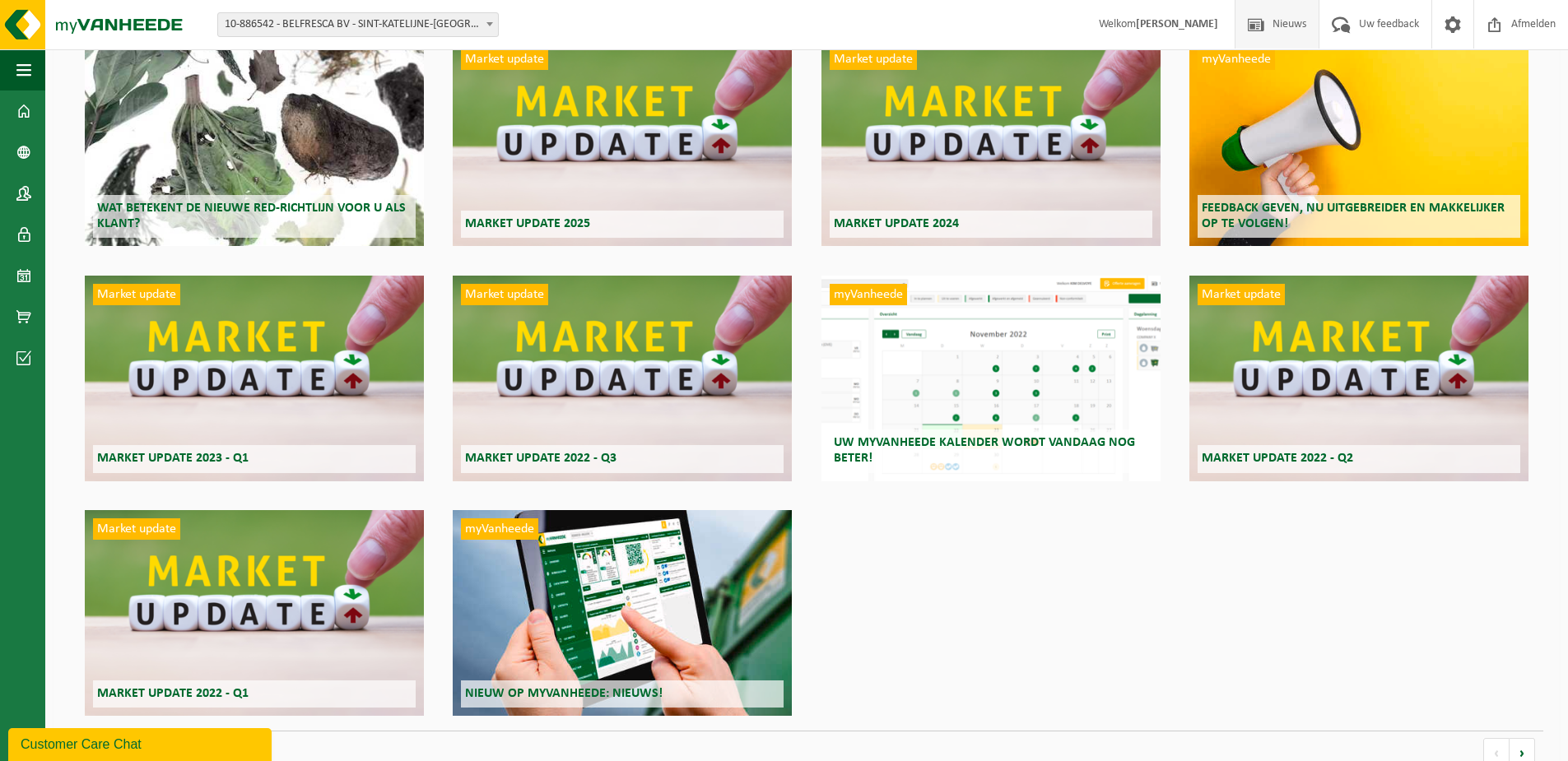
scroll to position [167, 0]
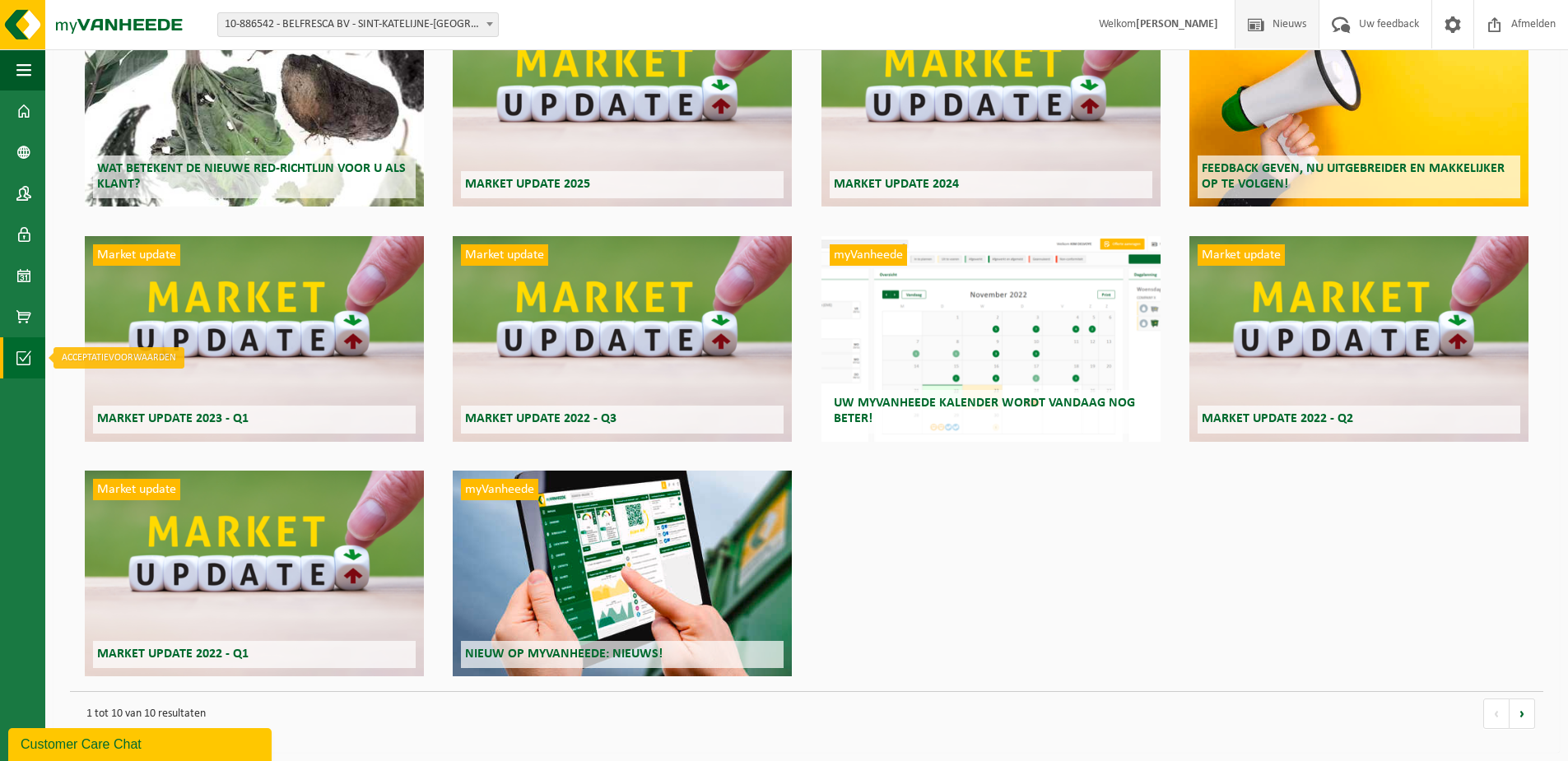
click at [29, 358] on span at bounding box center [24, 358] width 15 height 41
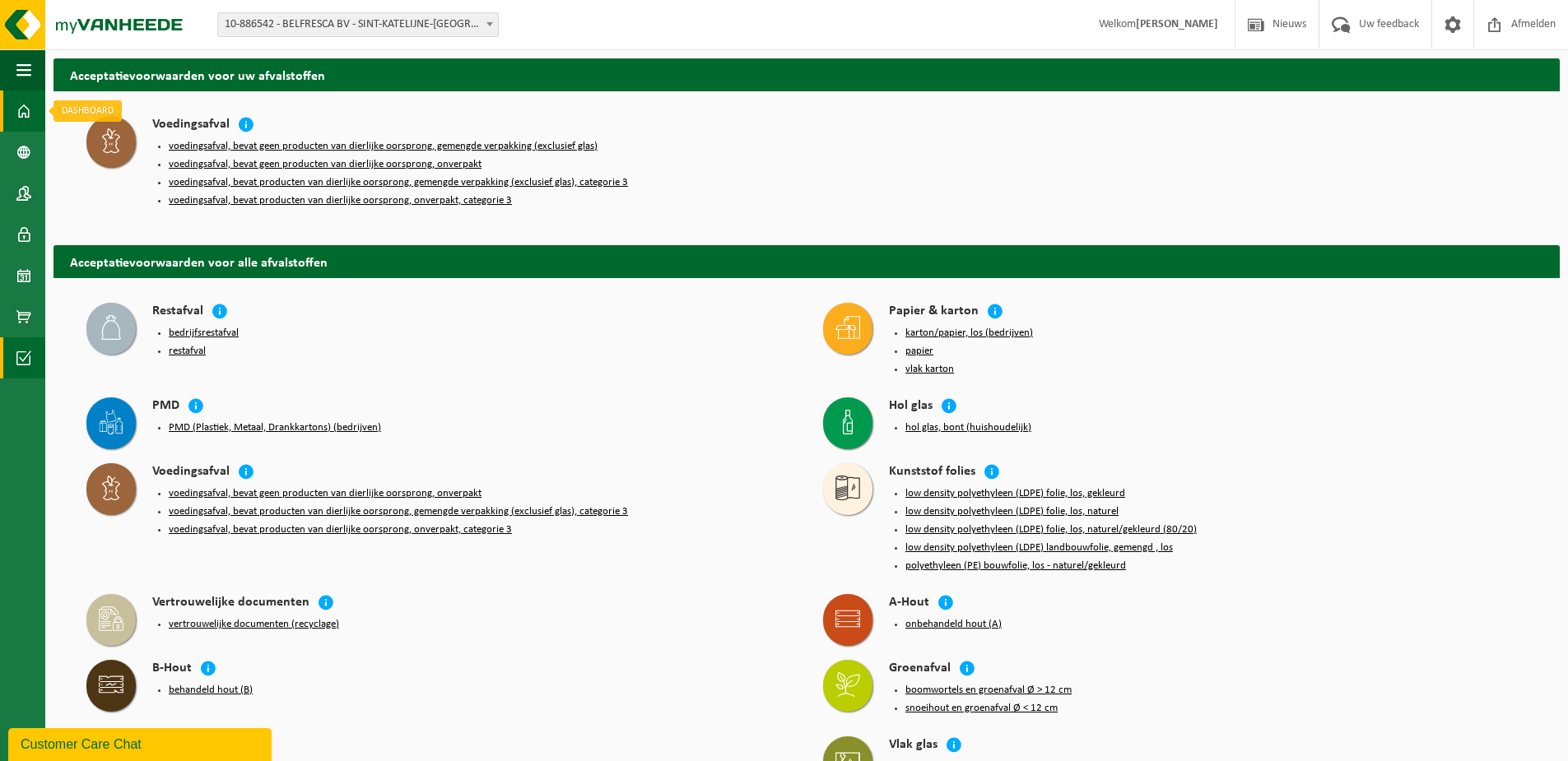
click at [33, 104] on link "Dashboard" at bounding box center [22, 111] width 46 height 41
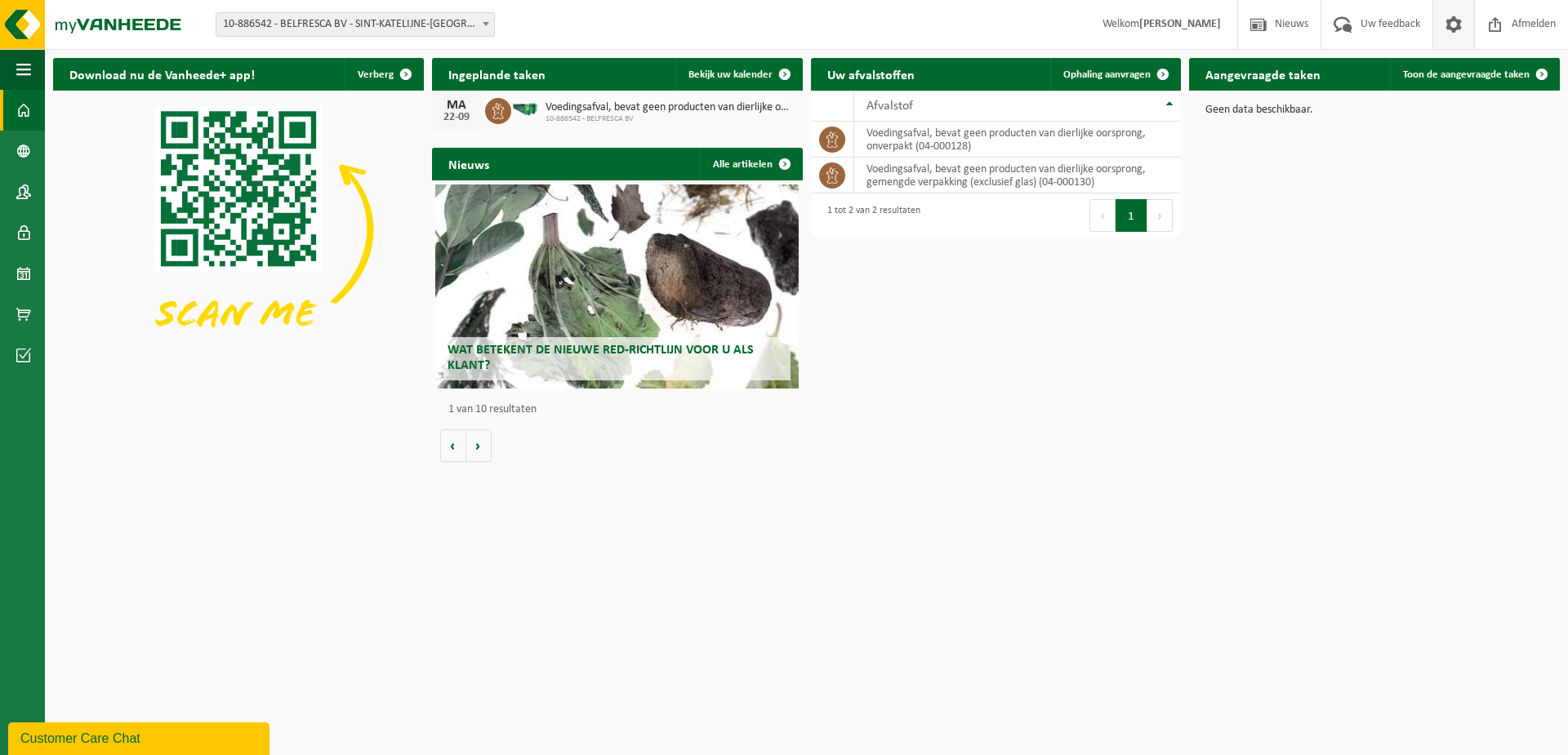
click at [1456, 29] on span at bounding box center [1454, 24] width 25 height 49
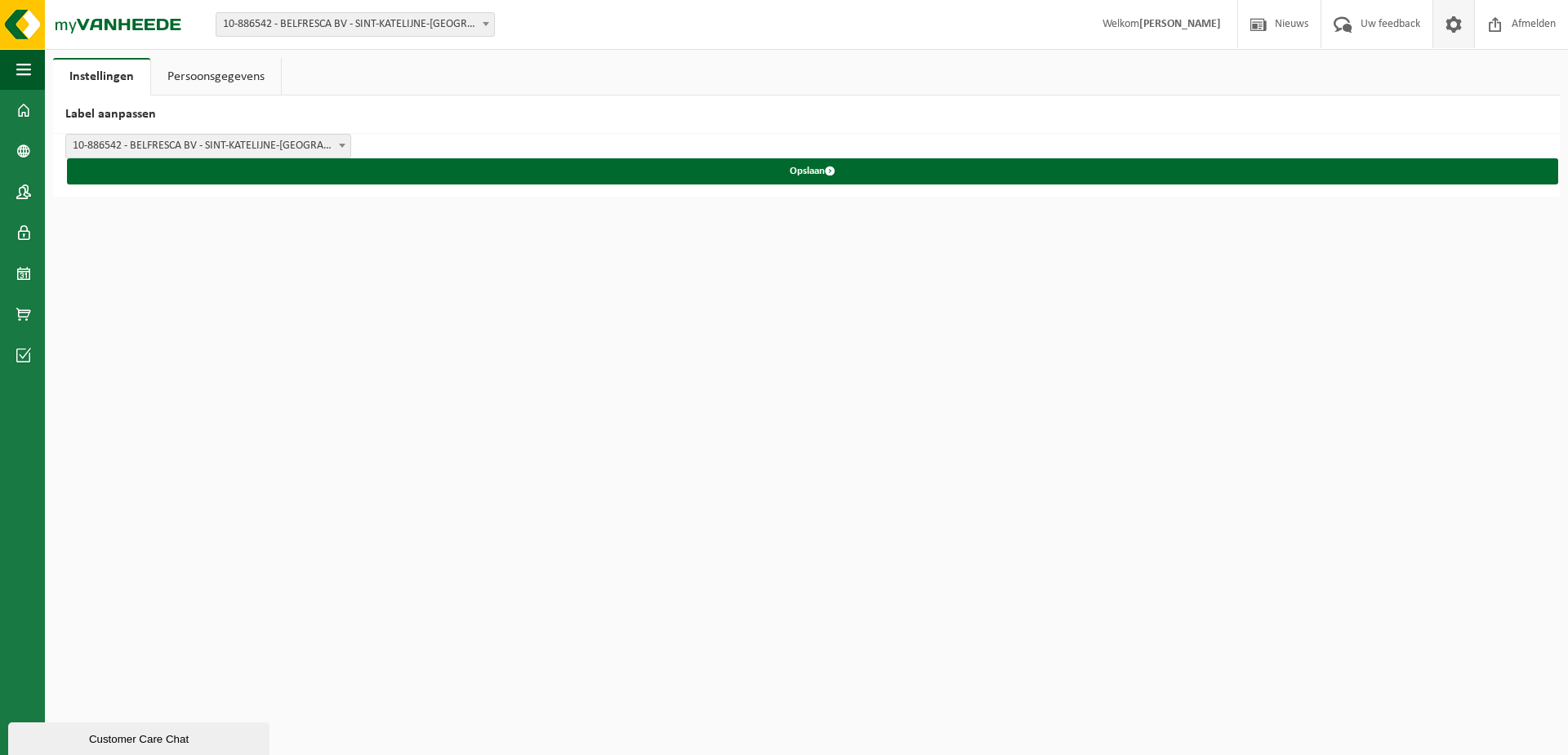
click at [297, 151] on span "10-886542 - BELFRESCA BV - SINT-KATELIJNE-[GEOGRAPHIC_DATA]" at bounding box center [207, 146] width 284 height 23
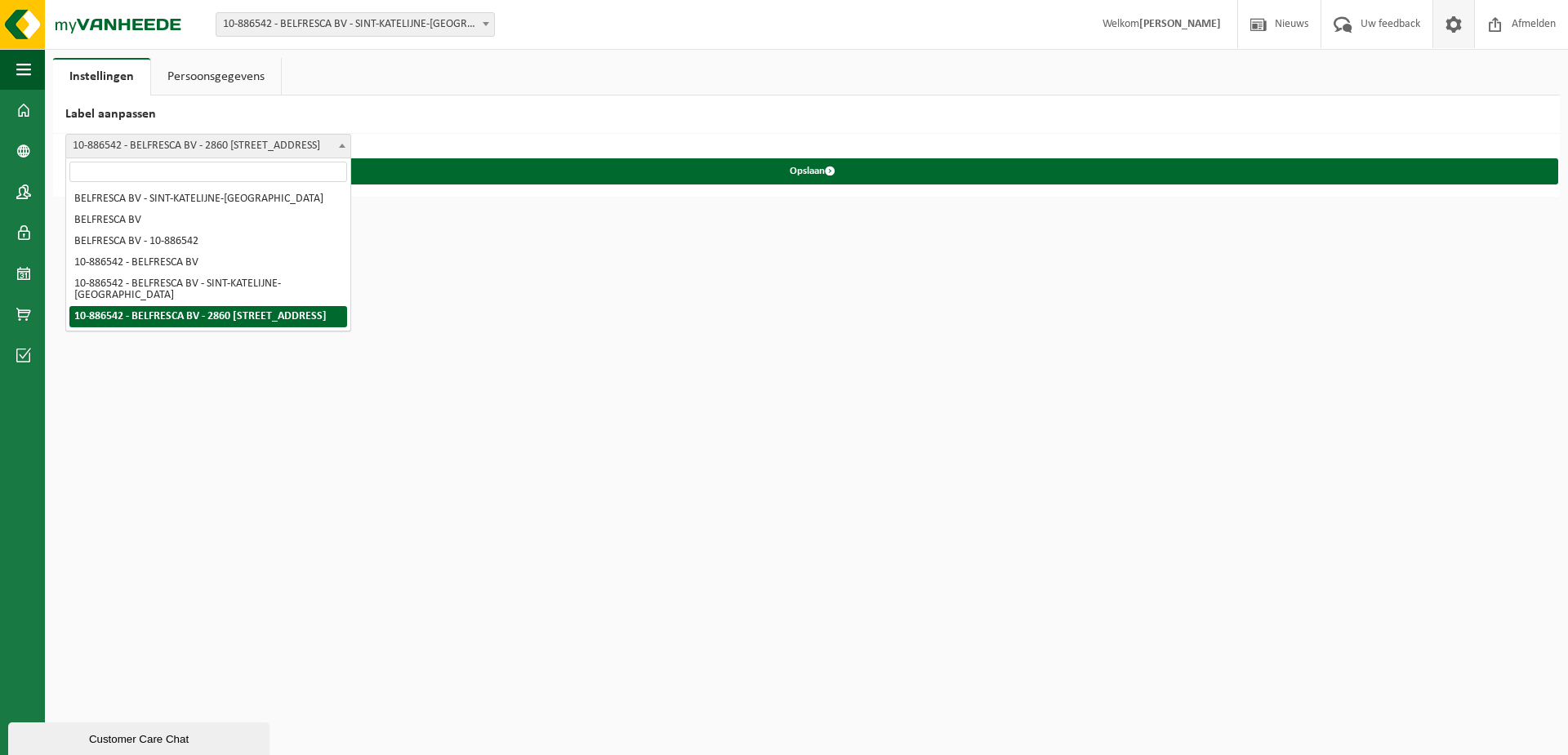
click at [349, 144] on span at bounding box center [342, 146] width 16 height 21
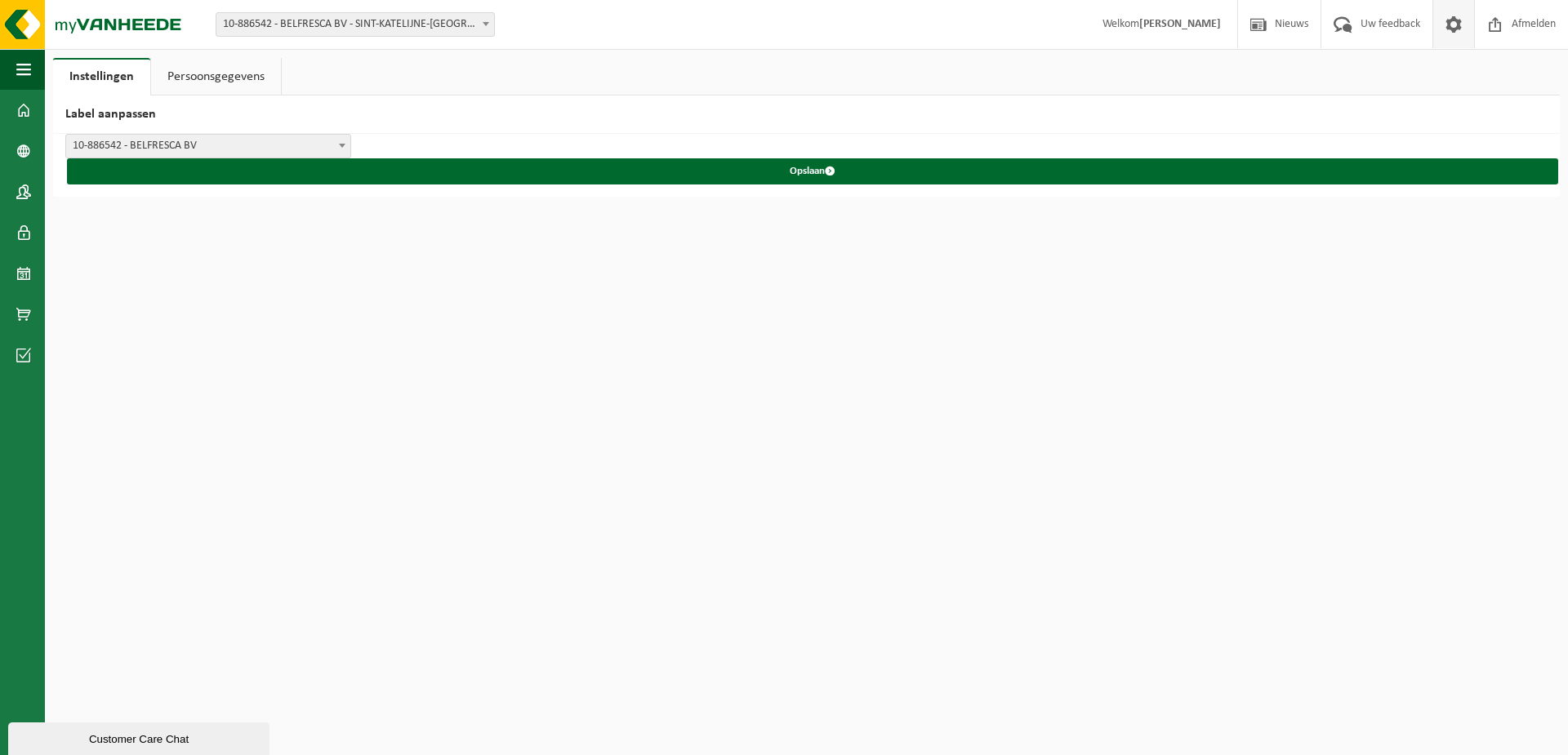
click at [286, 152] on span "10-886542 - BELFRESCA BV" at bounding box center [207, 146] width 284 height 23
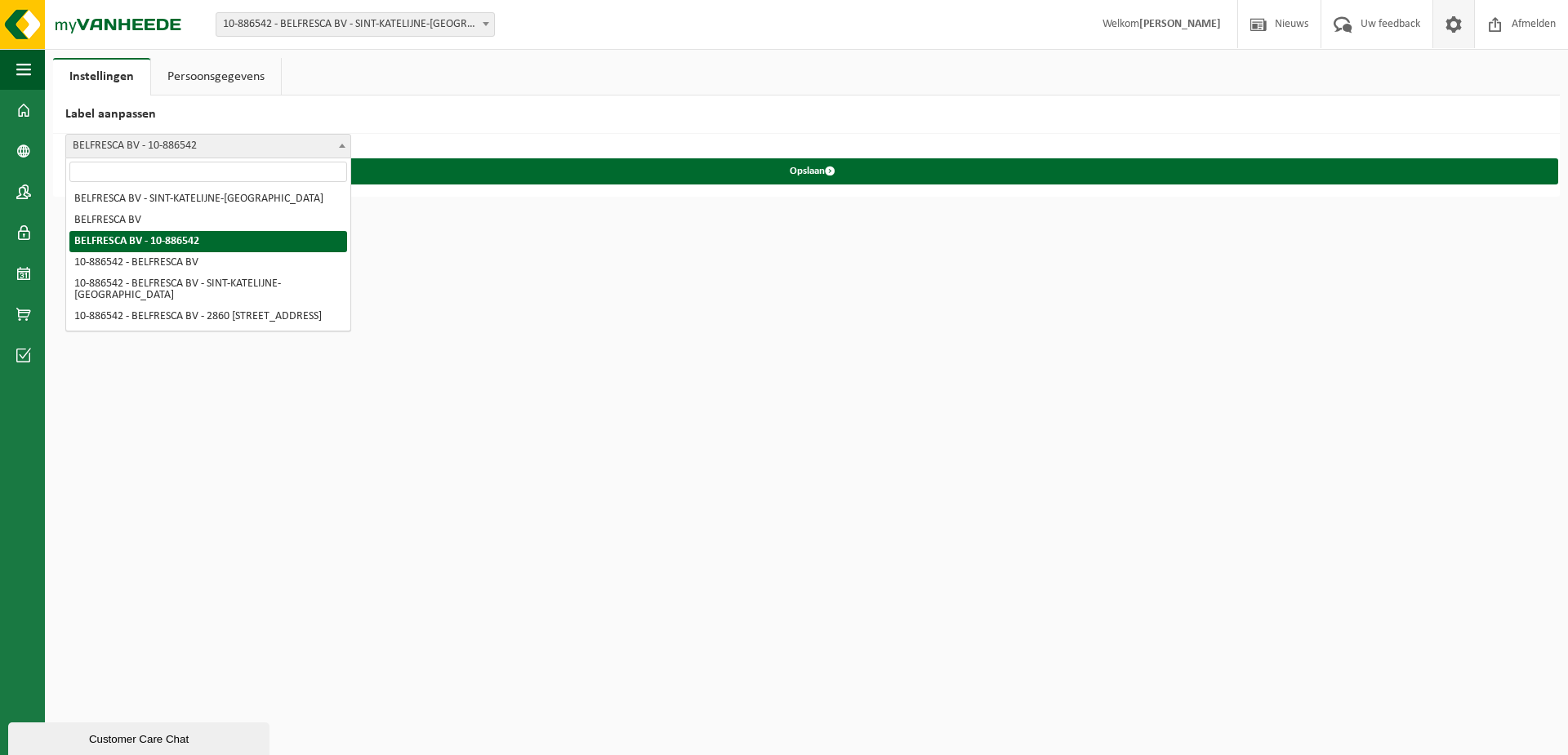
click at [263, 151] on span "BELFRESCA BV - 10-886542" at bounding box center [207, 146] width 284 height 23
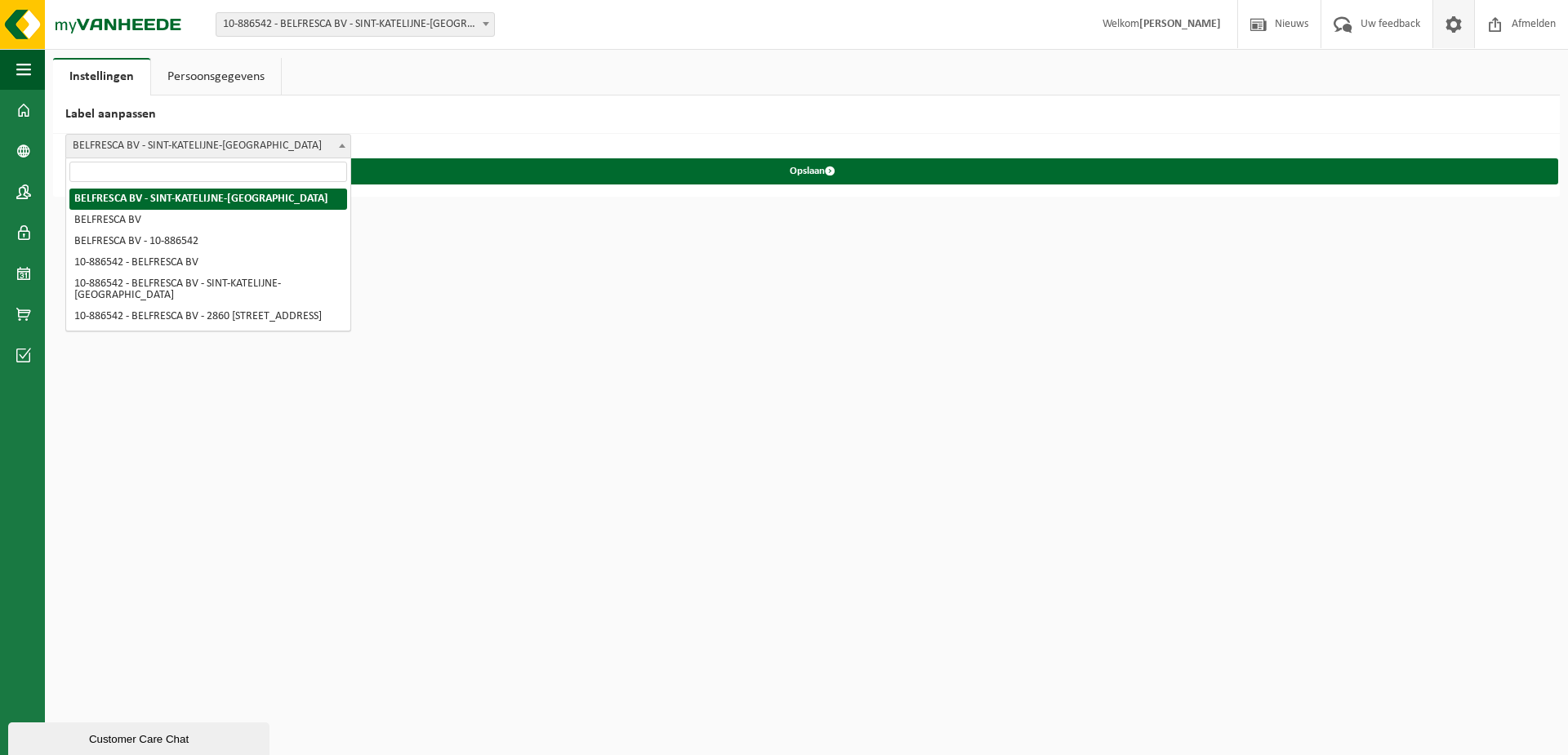
click at [239, 149] on span "BELFRESCA BV - SINT-KATELIJNE-[GEOGRAPHIC_DATA]" at bounding box center [207, 146] width 284 height 23
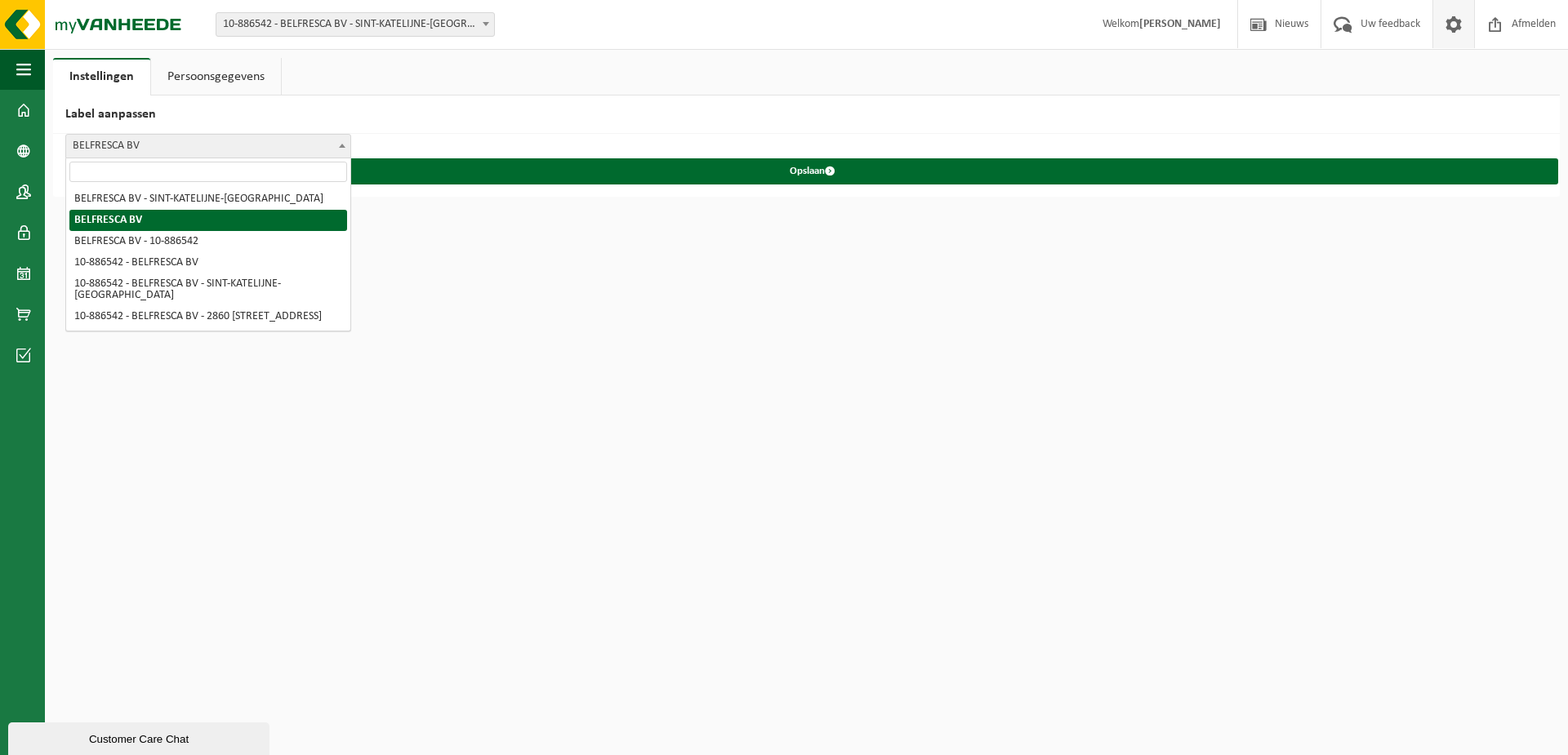
click at [212, 146] on span "BELFRESCA BV" at bounding box center [207, 146] width 284 height 23
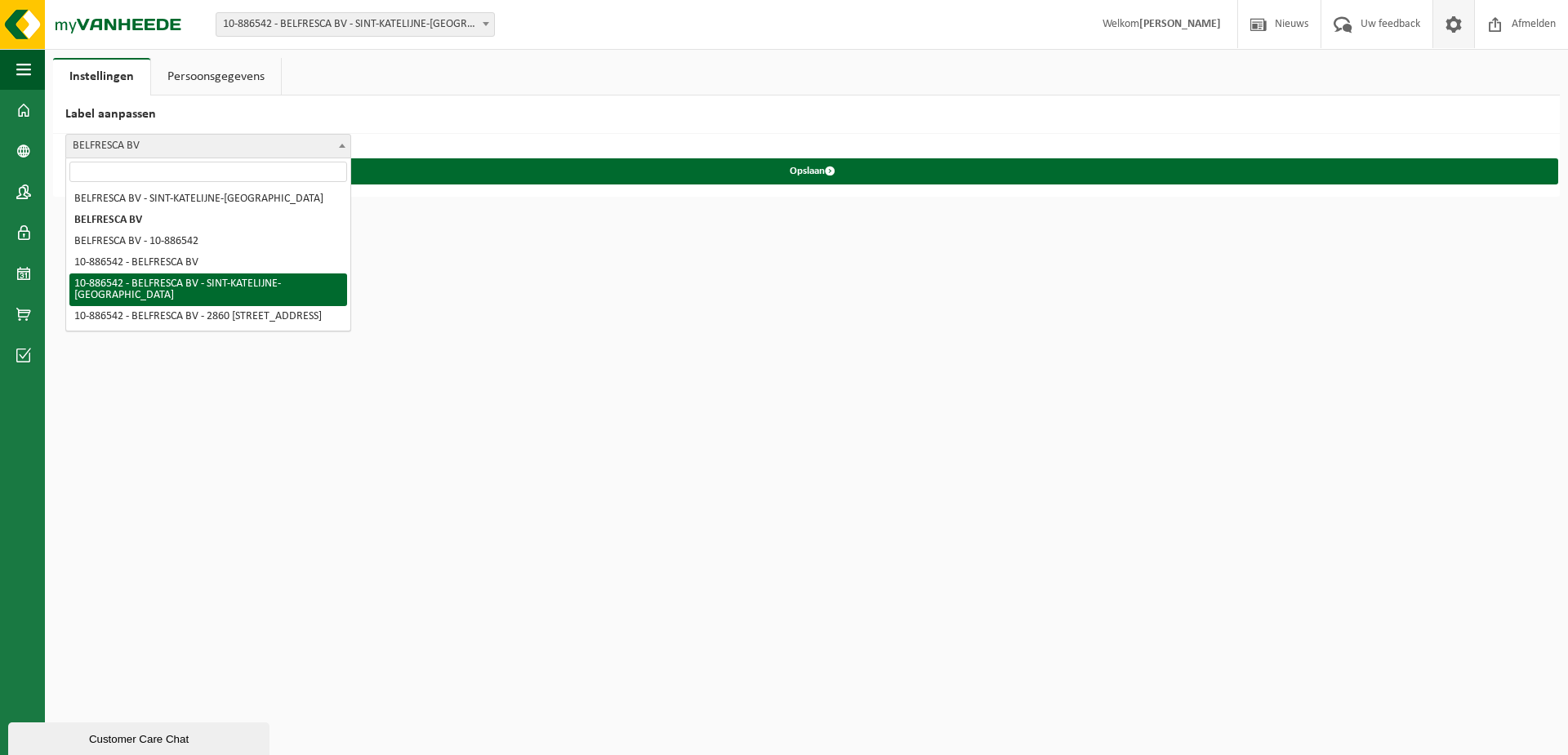
select select "4"
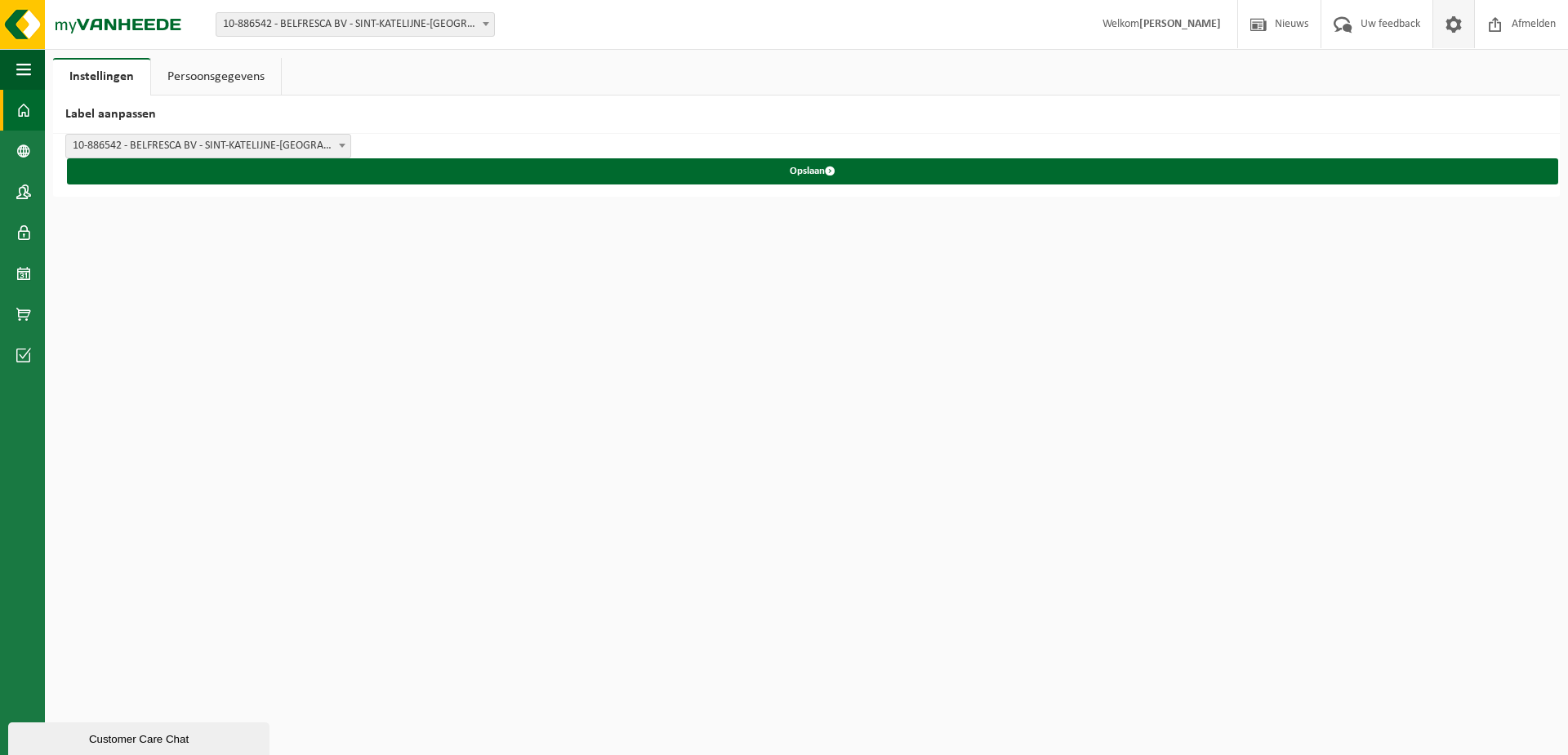
click at [34, 93] on link "Dashboard" at bounding box center [22, 110] width 45 height 41
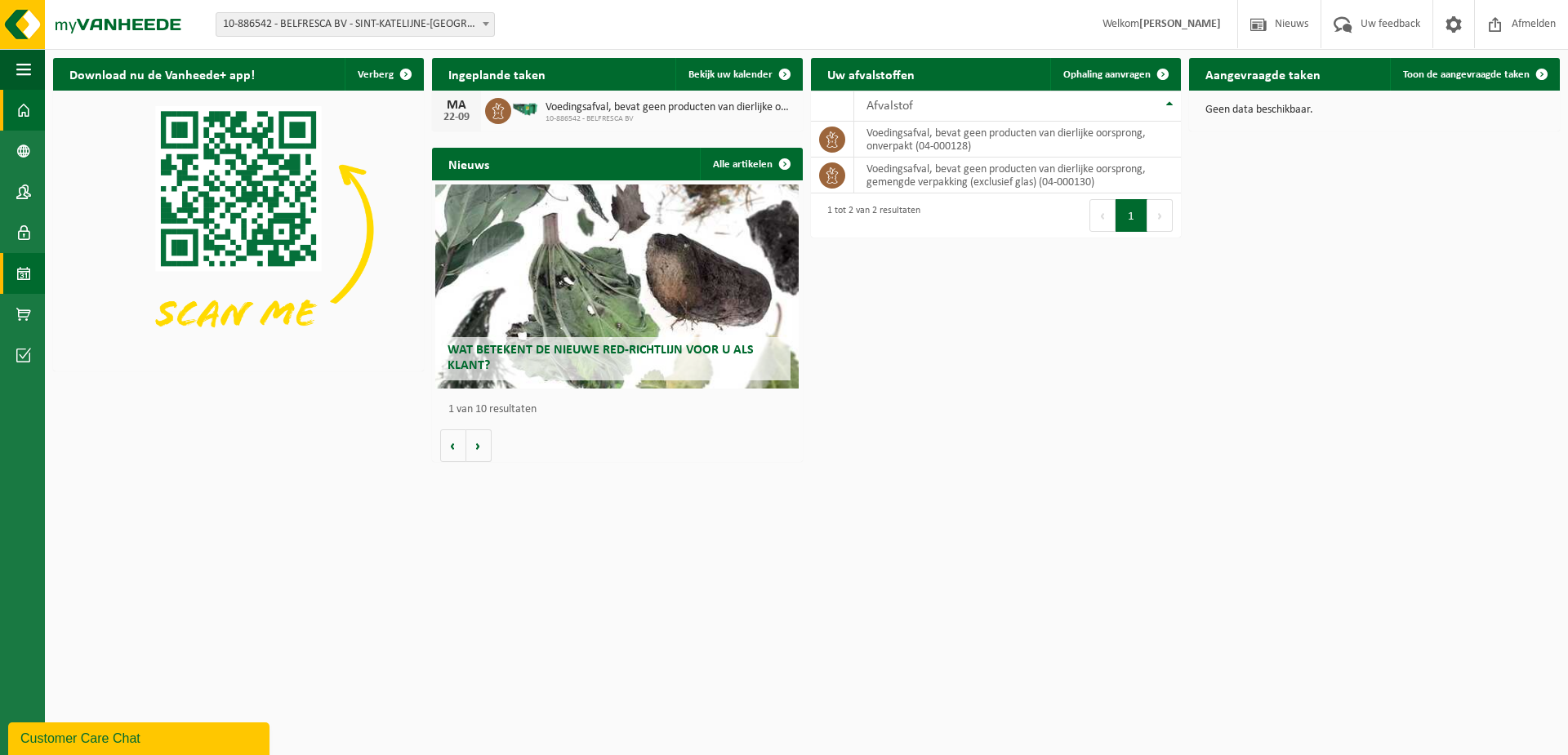
click at [24, 254] on span at bounding box center [24, 274] width 15 height 41
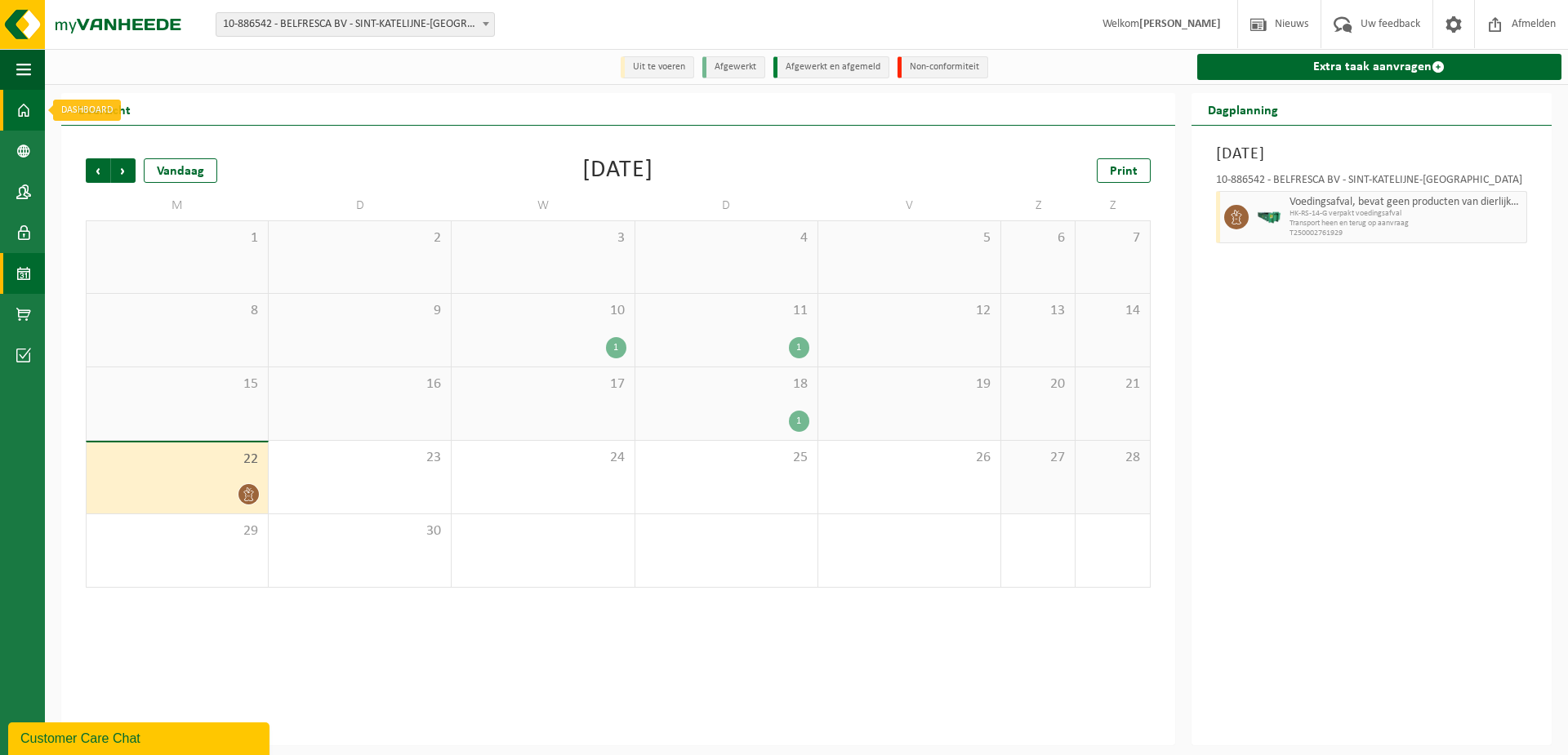
click at [25, 108] on span at bounding box center [24, 110] width 15 height 41
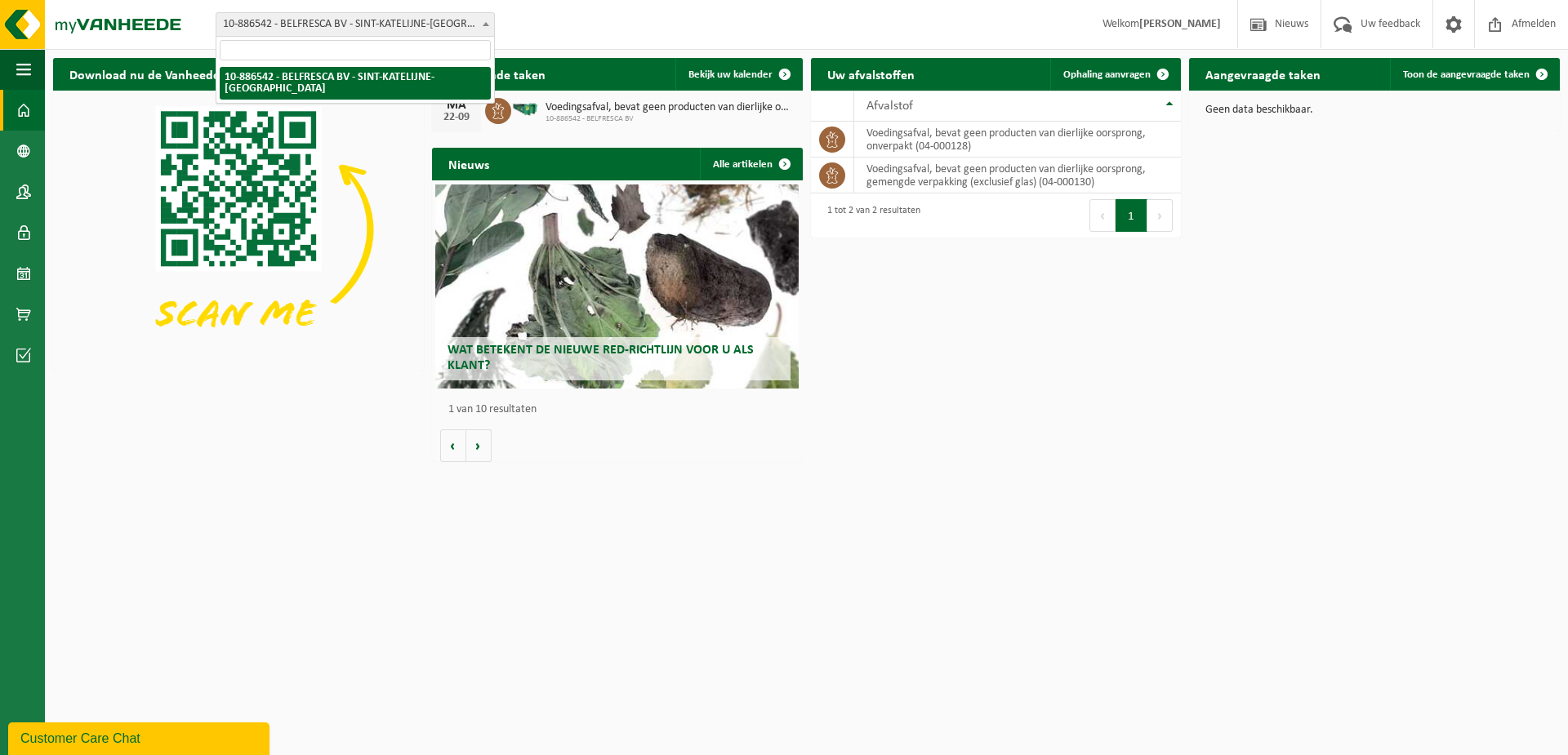
click at [280, 24] on span "10-886542 - BELFRESCA BV - SINT-KATELIJNE-[GEOGRAPHIC_DATA]" at bounding box center [355, 25] width 277 height 23
type input "belfresca"
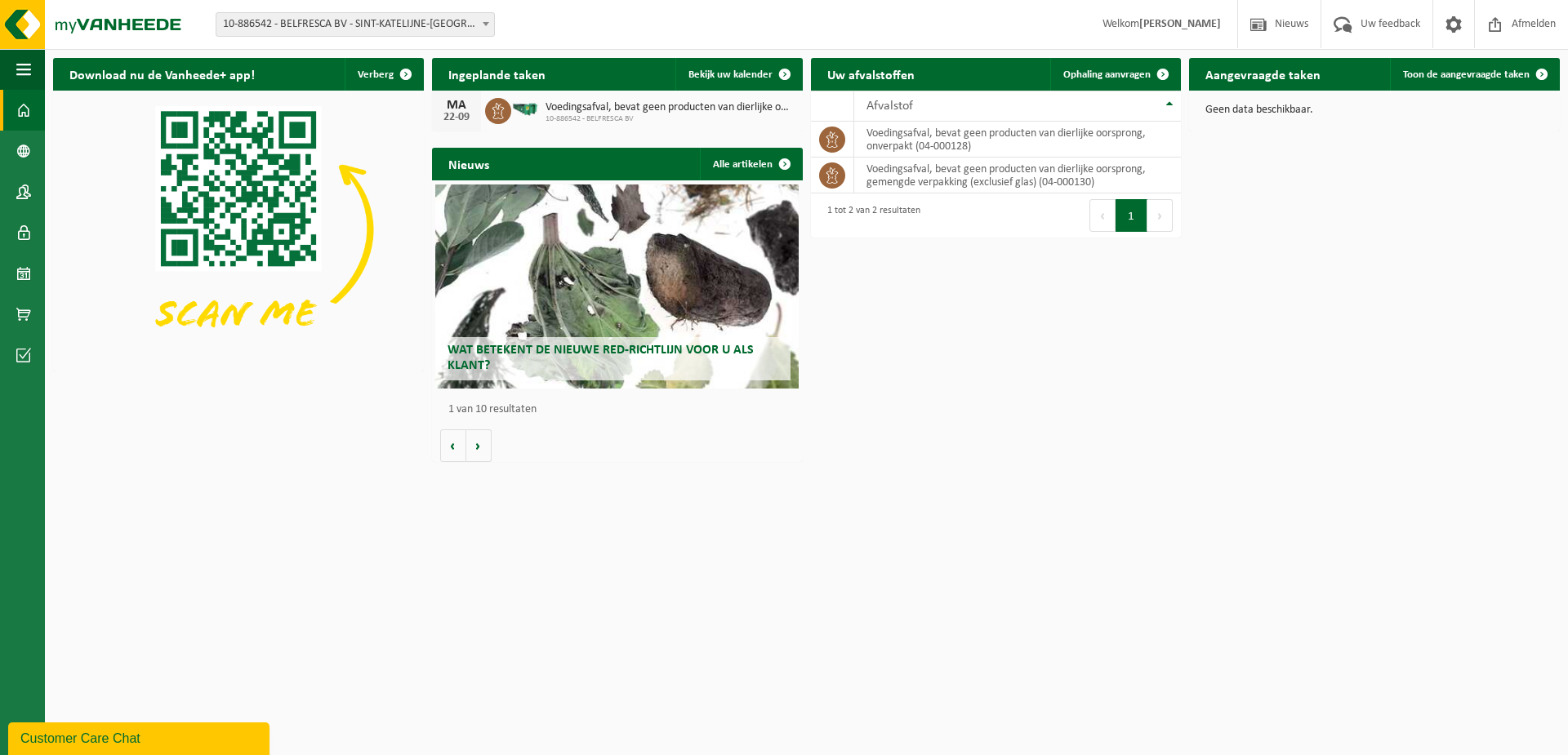
click at [1023, 498] on html "Vestiging: 10-886542 - BELFRESCA BV - SINT-KATELIJNE-WAVER 10-886542 - BELFRESC…" at bounding box center [784, 378] width 1568 height 755
click at [72, 737] on div "Customer Care Chat" at bounding box center [139, 739] width 237 height 20
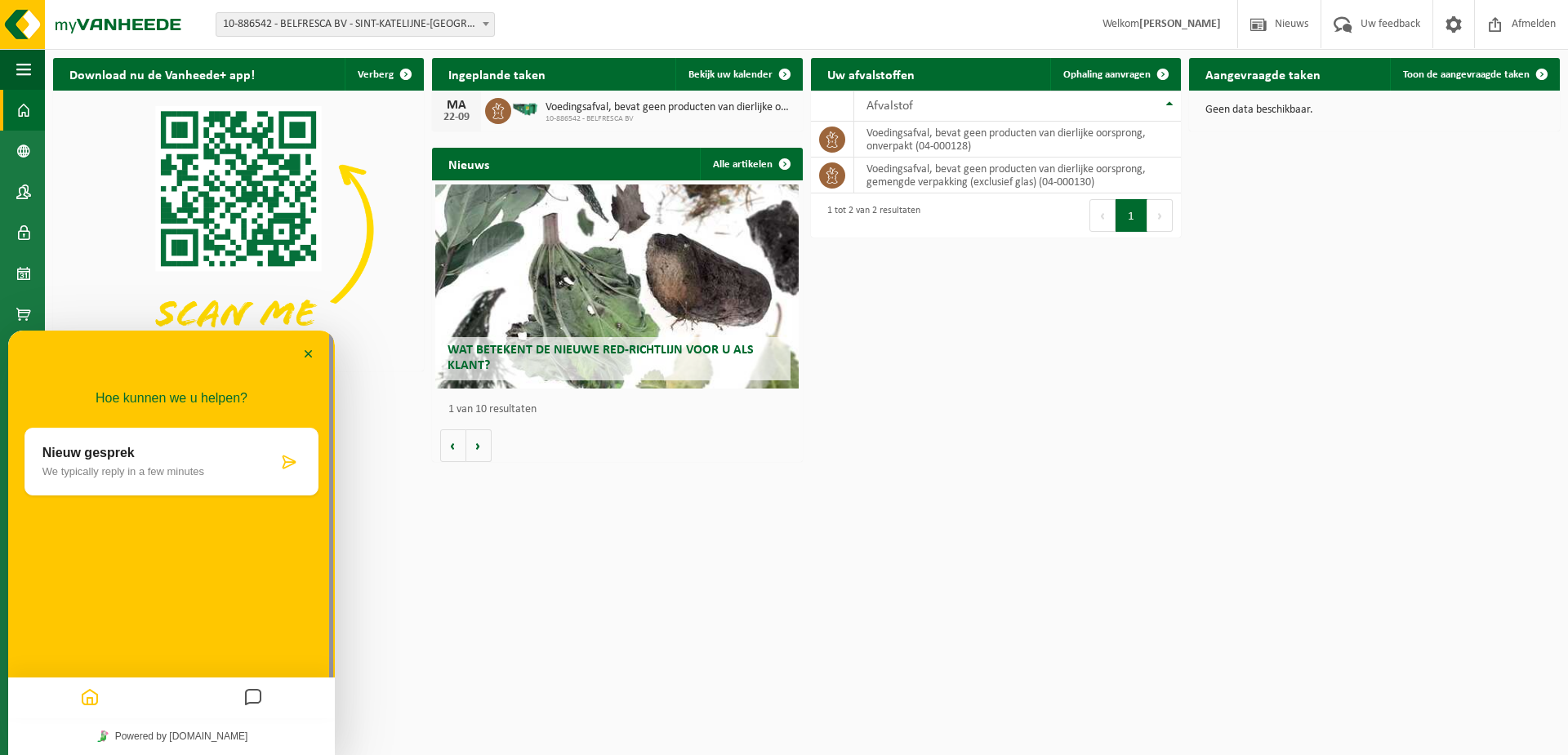
click at [538, 623] on html "Vestiging: 10-886542 - BELFRESCA BV - SINT-KATELIJNE-WAVER 10-886542 - BELFRESC…" at bounding box center [784, 378] width 1568 height 755
click at [309, 345] on button "Minimaliseer" at bounding box center [308, 355] width 26 height 25
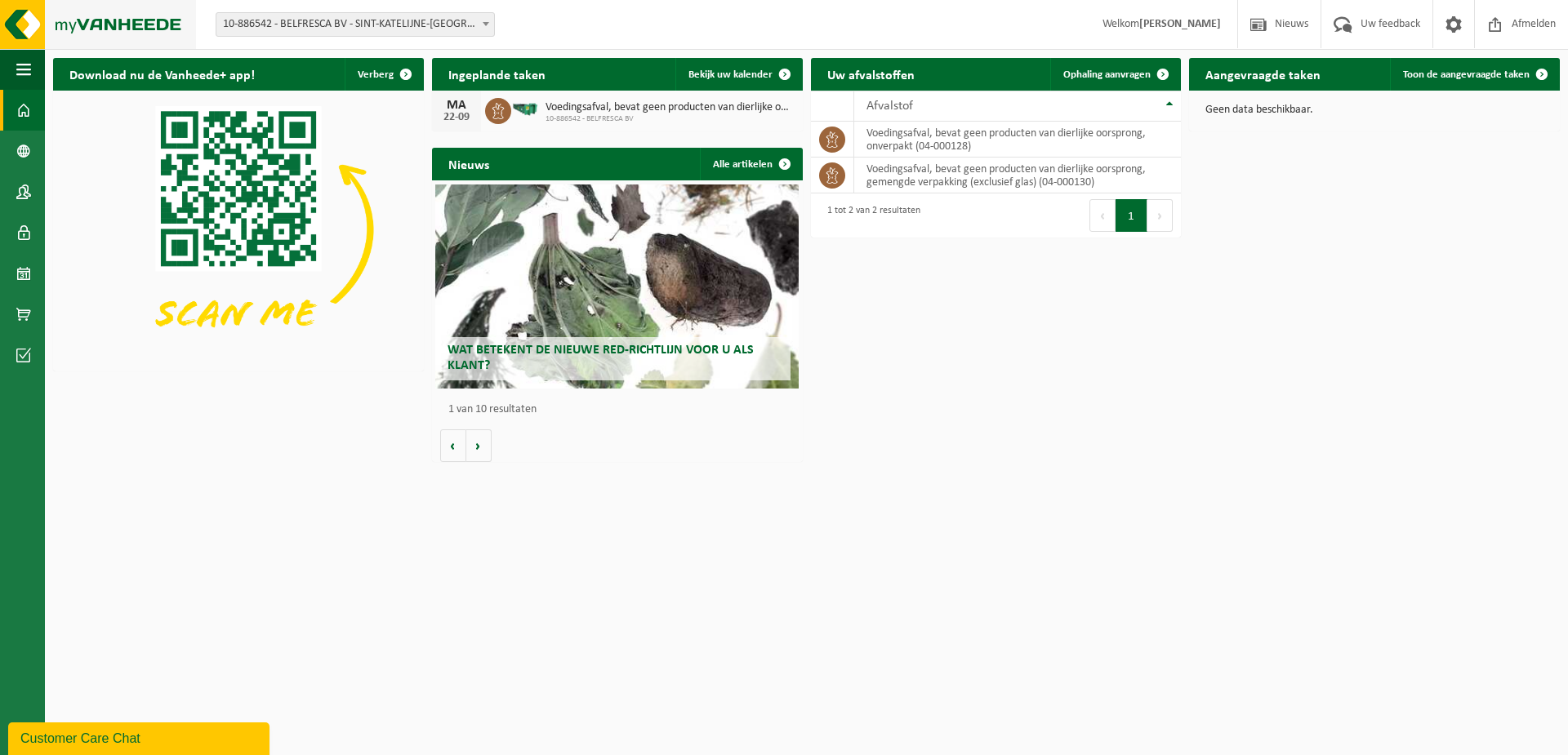
click at [30, 32] on img at bounding box center [98, 25] width 196 height 49
click at [23, 92] on span at bounding box center [24, 110] width 15 height 41
click at [1387, 22] on span "Uw feedback" at bounding box center [1390, 24] width 67 height 49
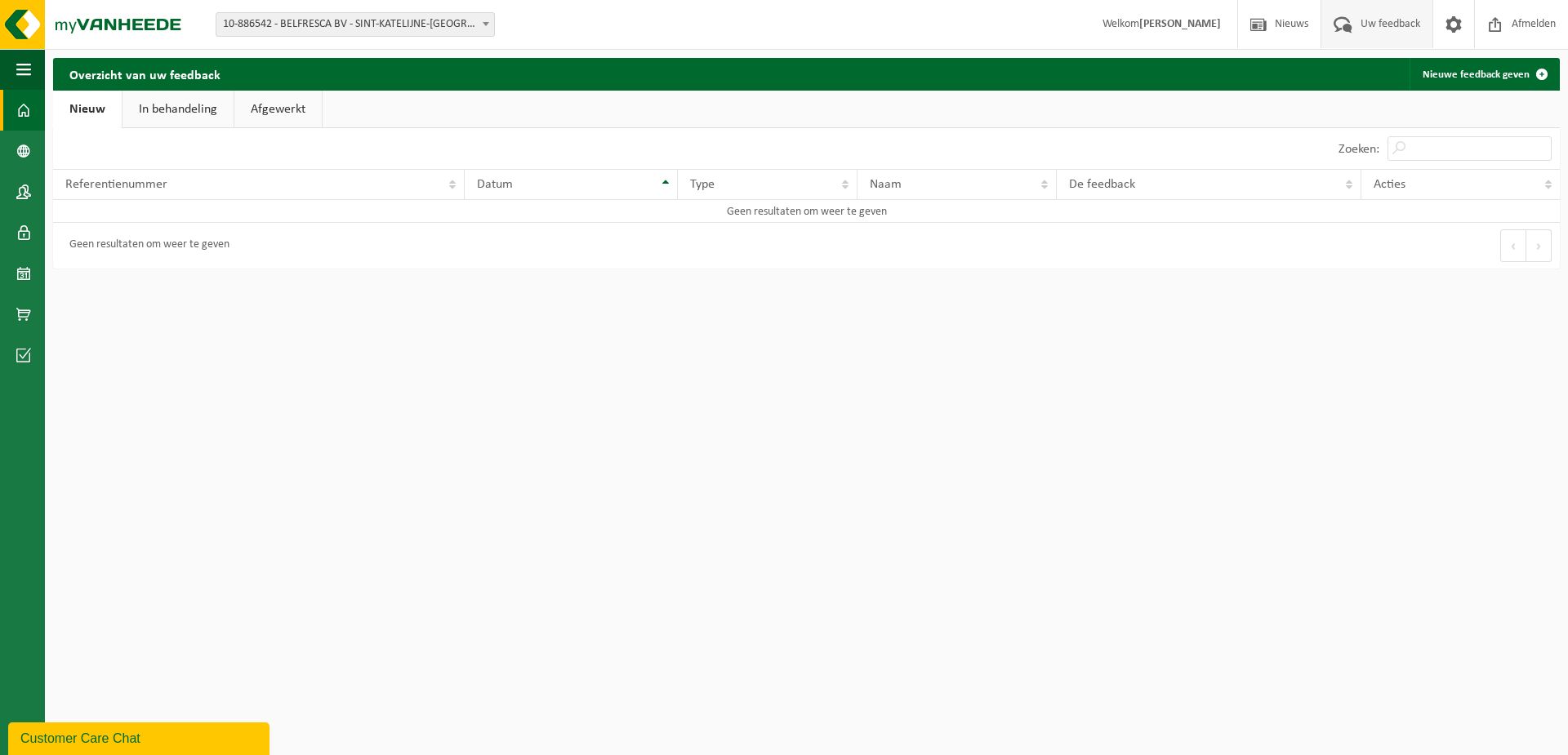
click at [25, 108] on span at bounding box center [24, 110] width 15 height 41
